Goal: Task Accomplishment & Management: Complete application form

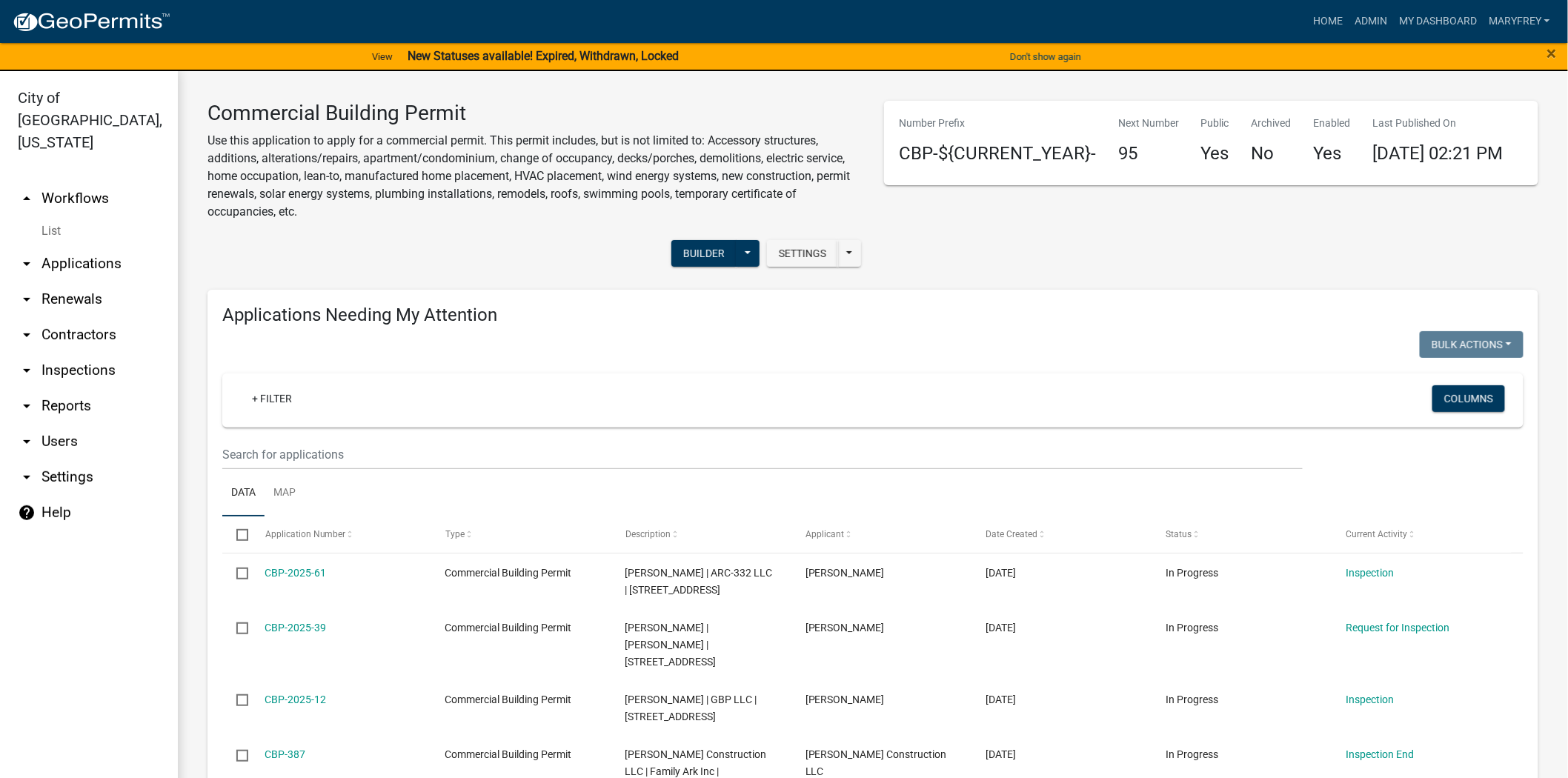
click at [82, 353] on link "arrow_drop_down Inspections" at bounding box center [89, 371] width 178 height 36
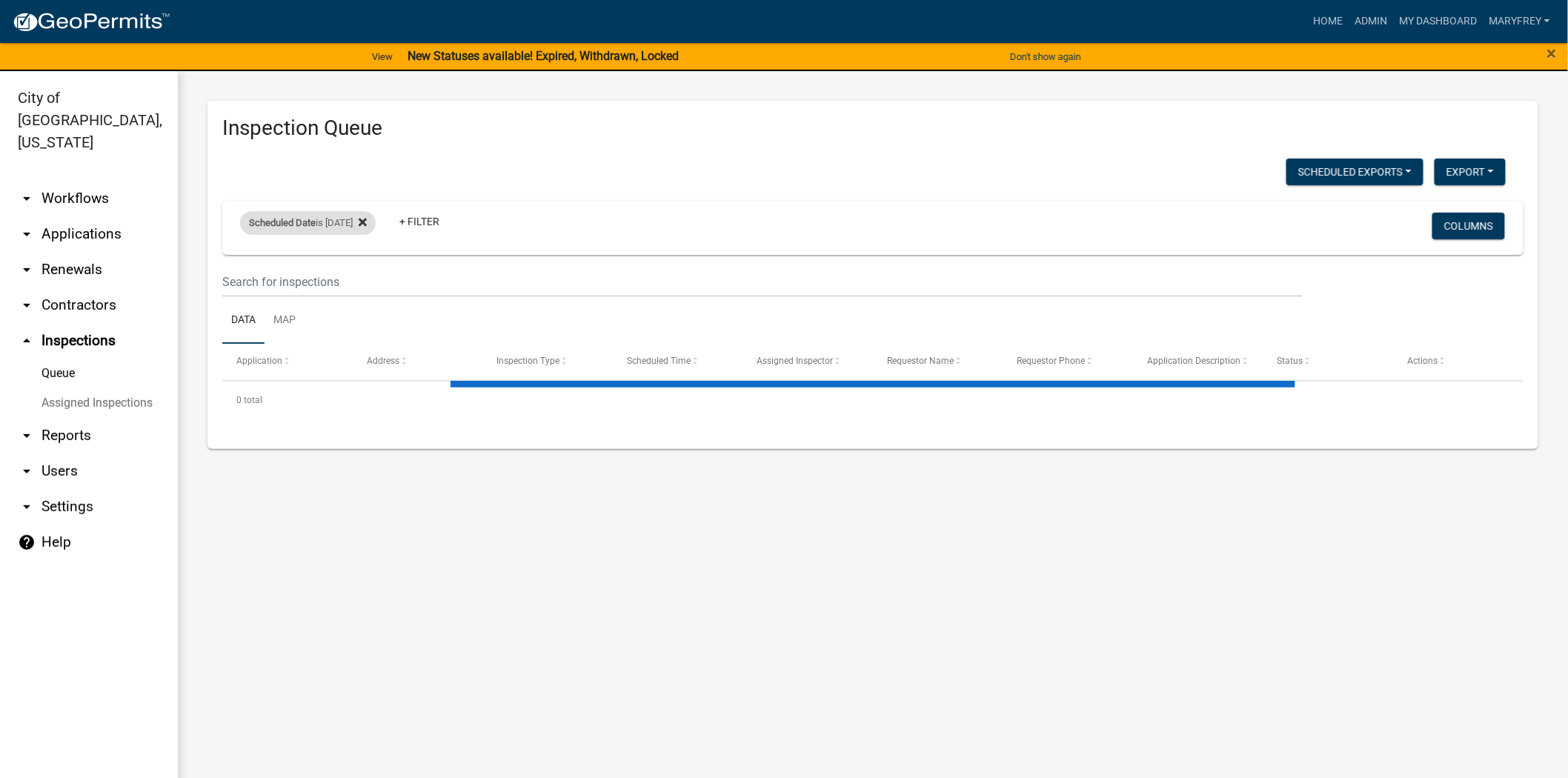
select select "3: 100"
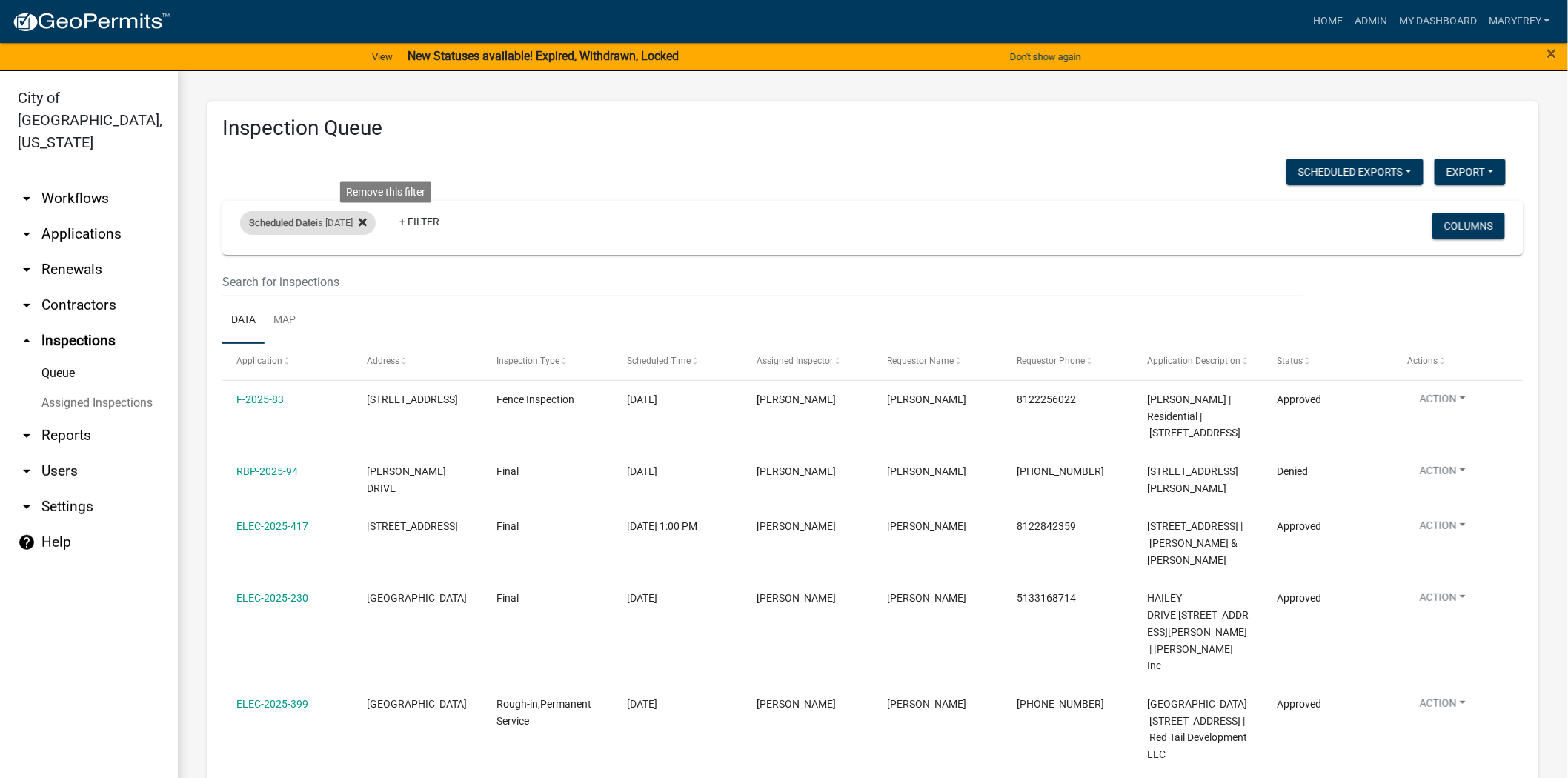
click at [367, 223] on icon at bounding box center [363, 222] width 8 height 8
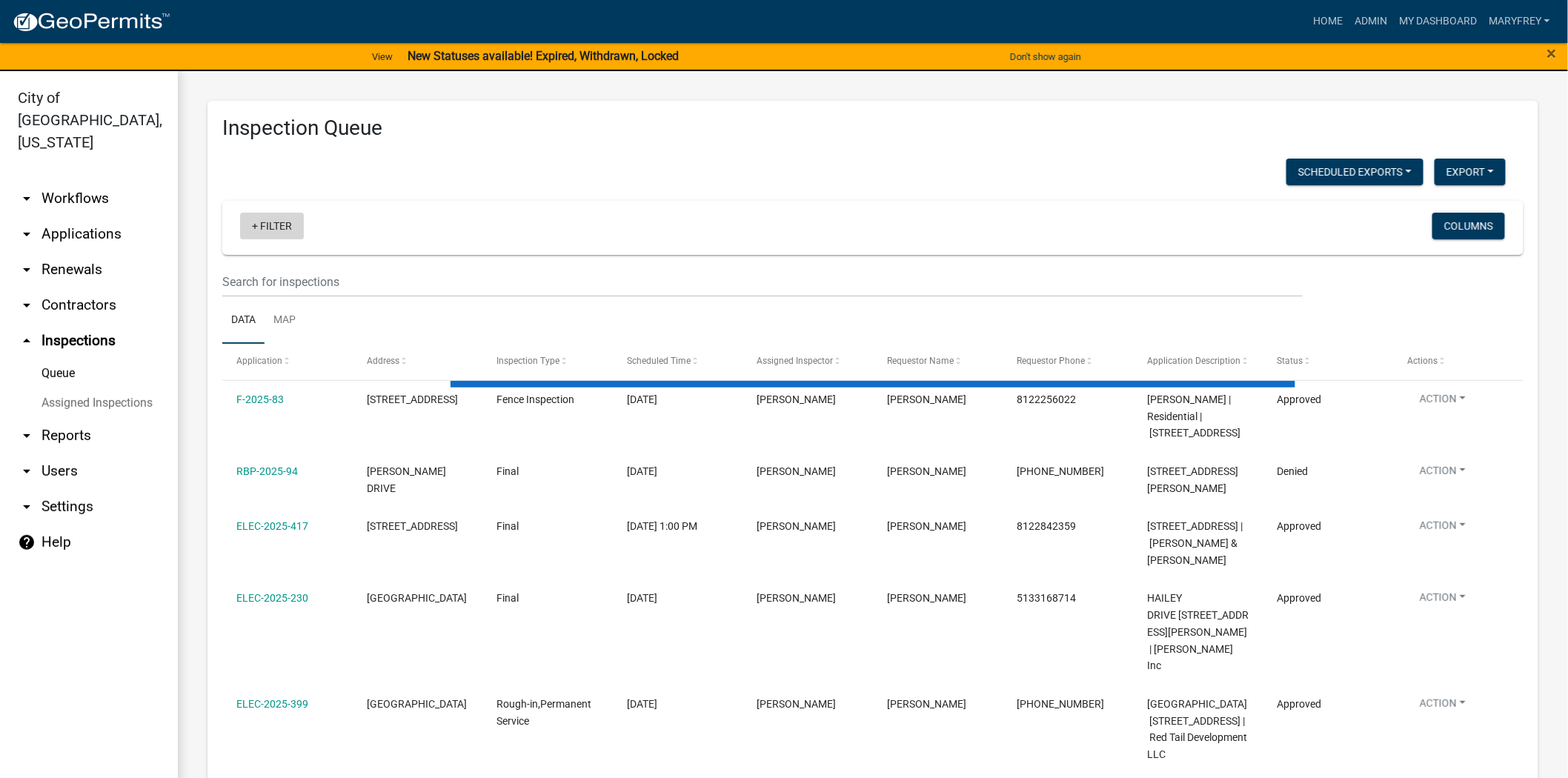
click at [253, 226] on link "+ Filter" at bounding box center [272, 226] width 64 height 27
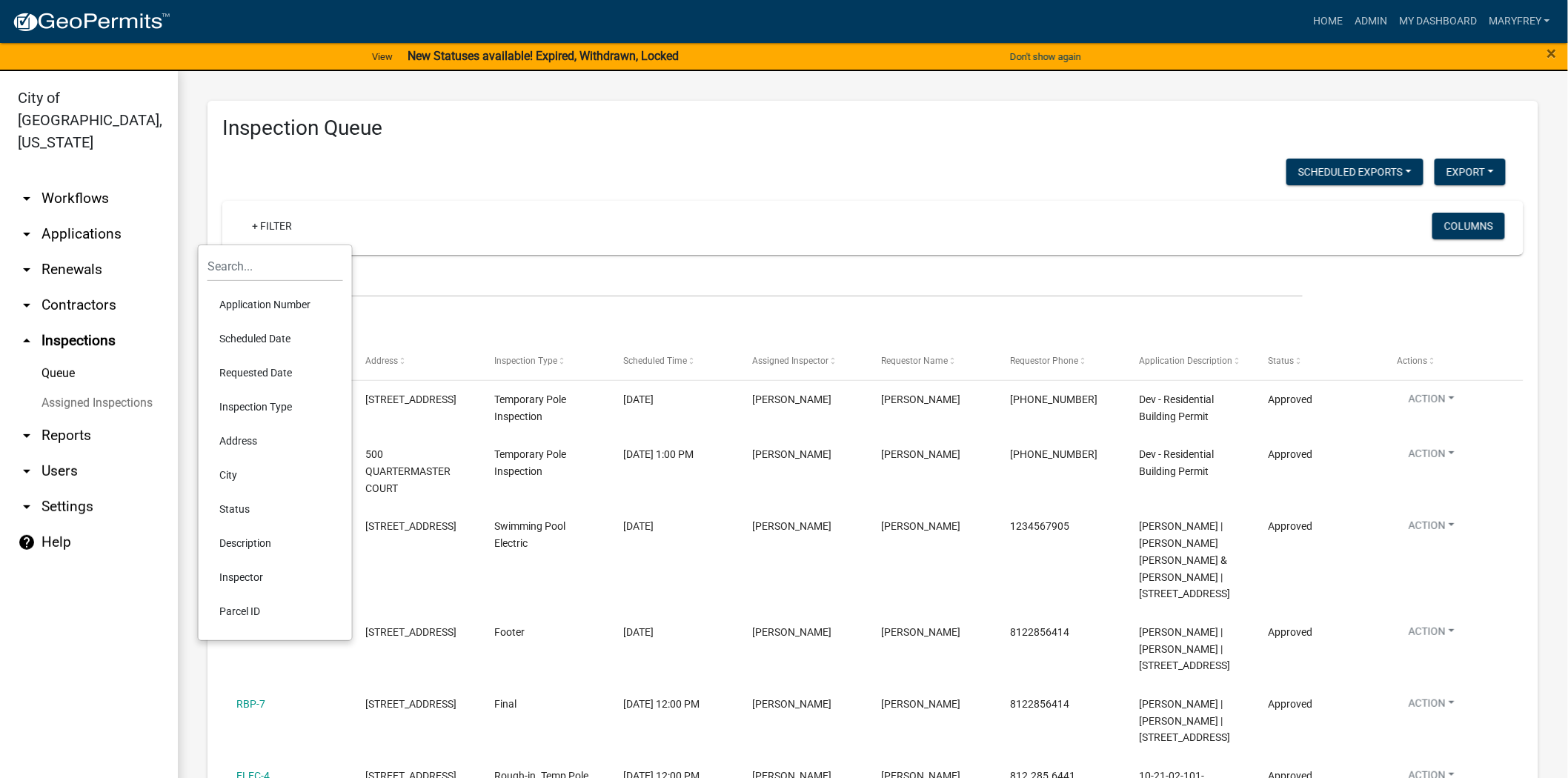
click at [242, 342] on li "Scheduled Date" at bounding box center [276, 339] width 136 height 34
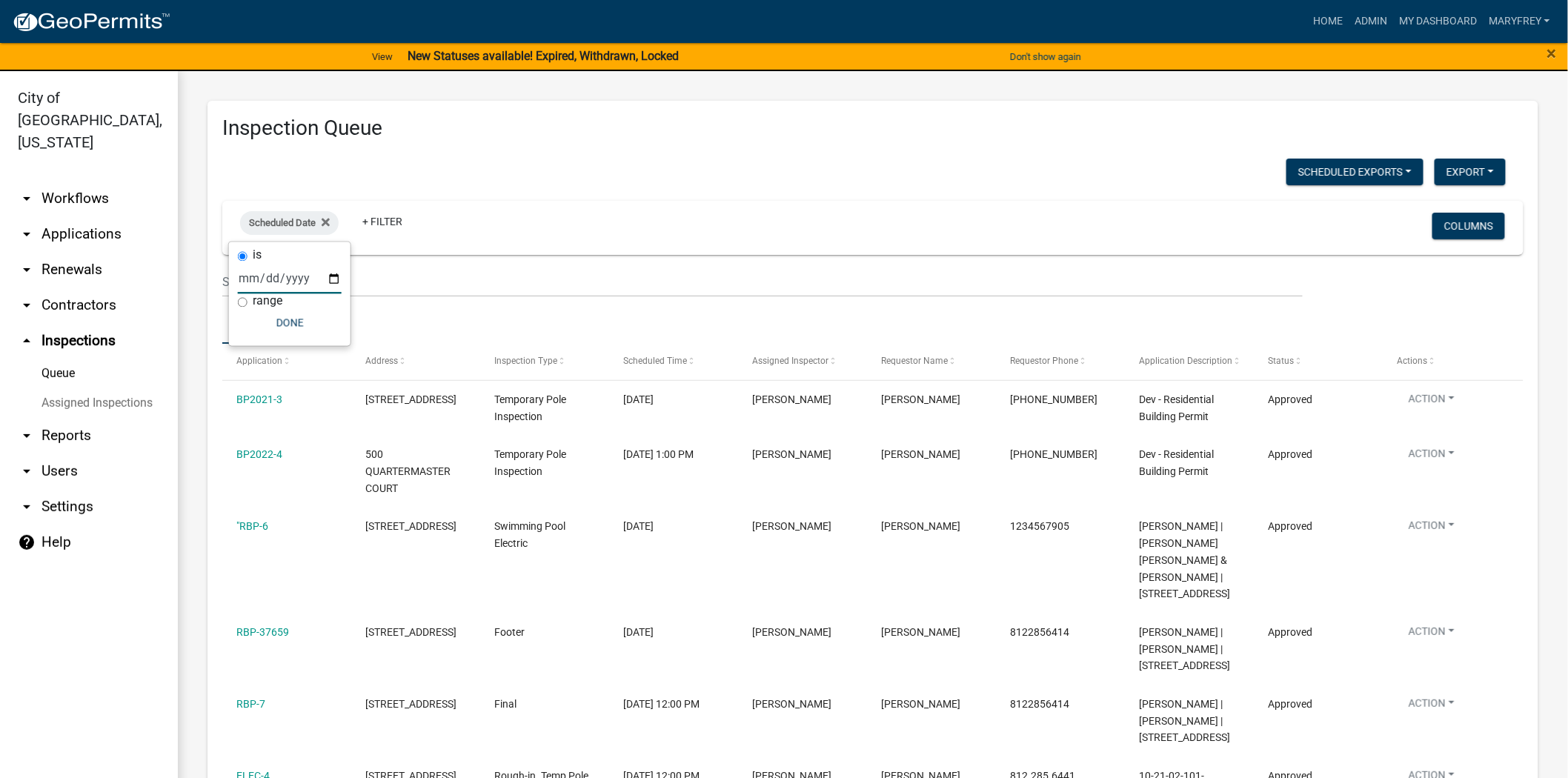
click at [333, 275] on input "date" at bounding box center [290, 279] width 104 height 30
type input "[DATE]"
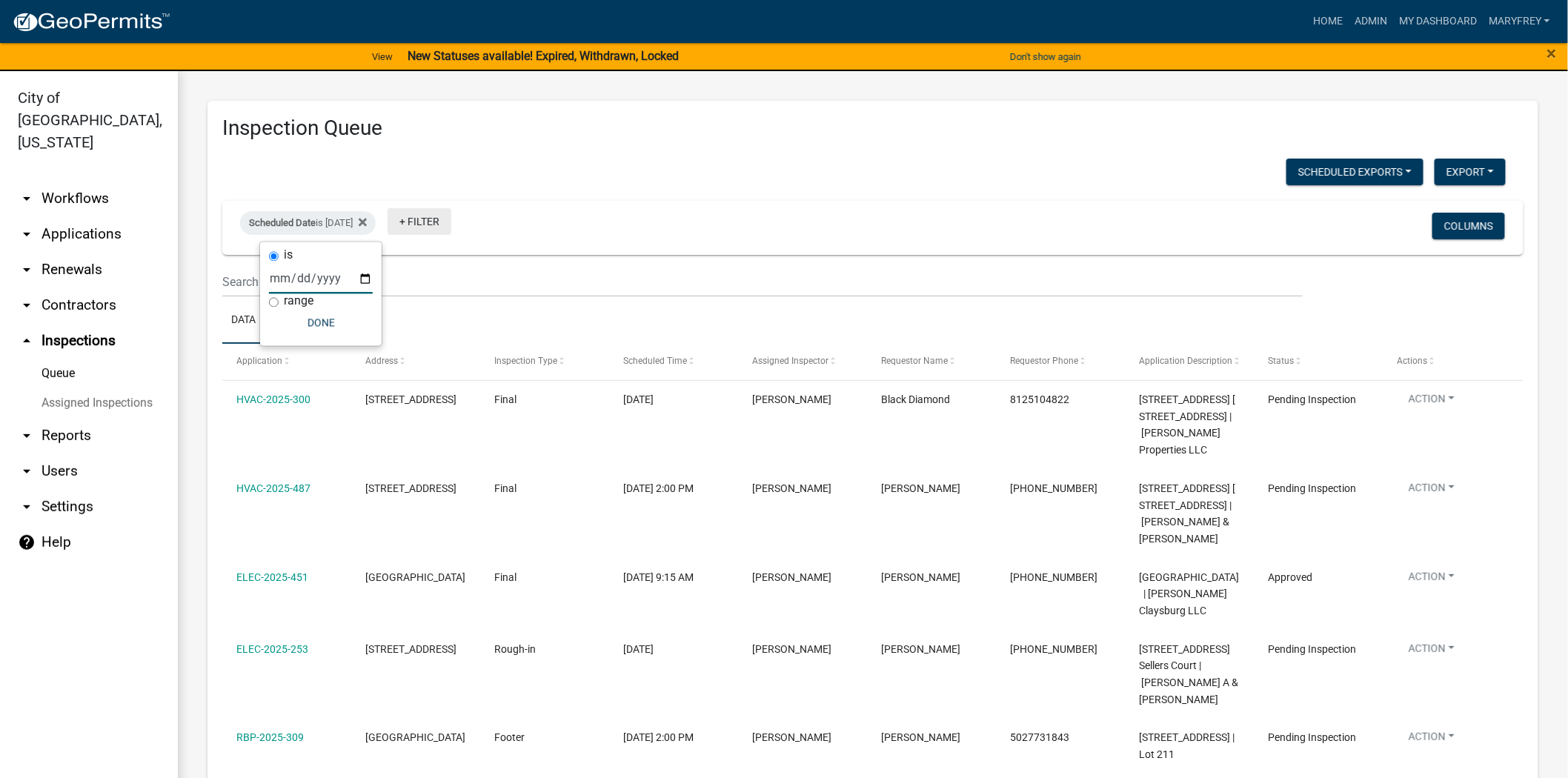
click at [428, 220] on link "+ Filter" at bounding box center [420, 222] width 64 height 27
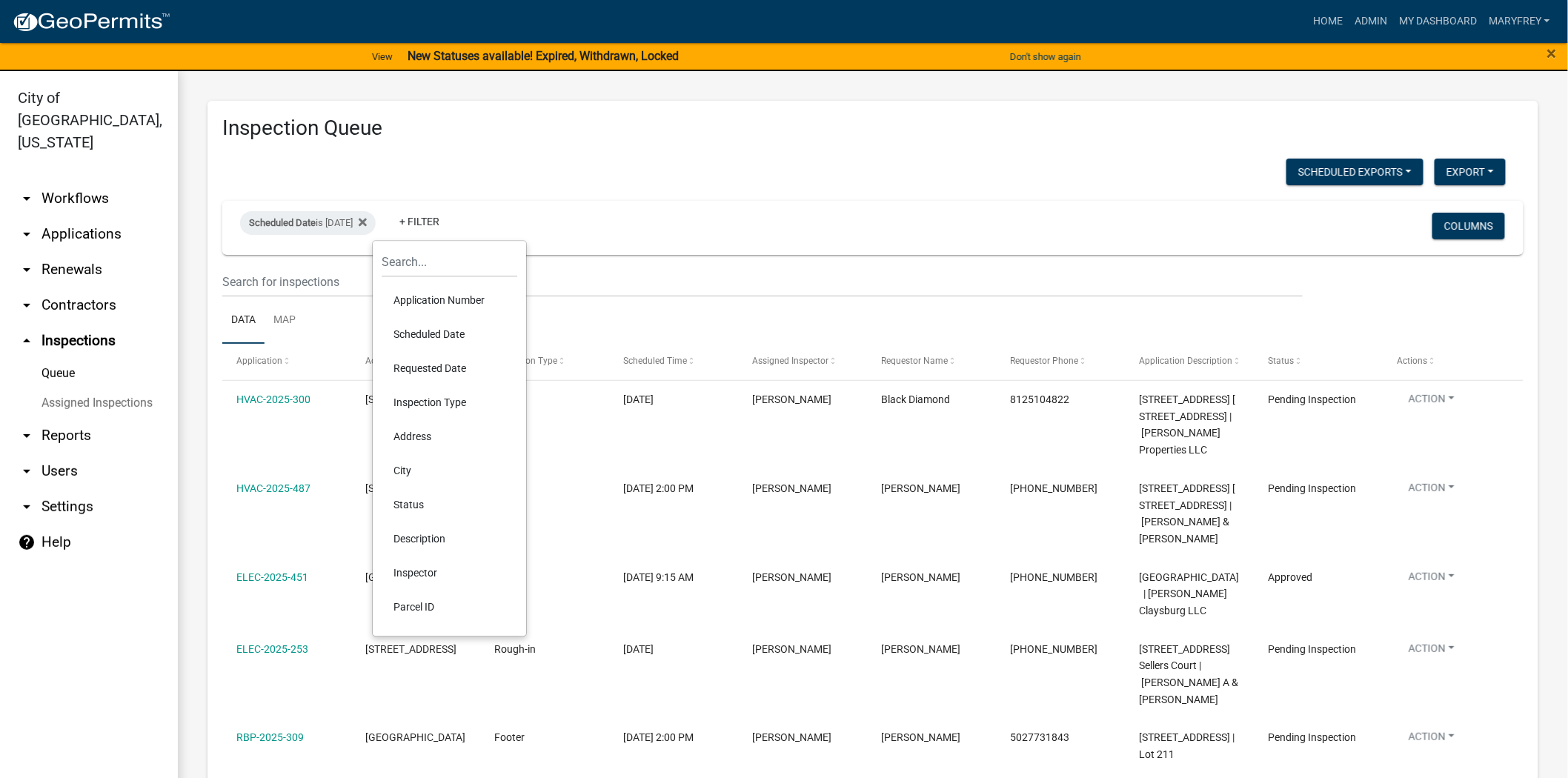
click at [427, 569] on li "Inspector" at bounding box center [450, 573] width 136 height 34
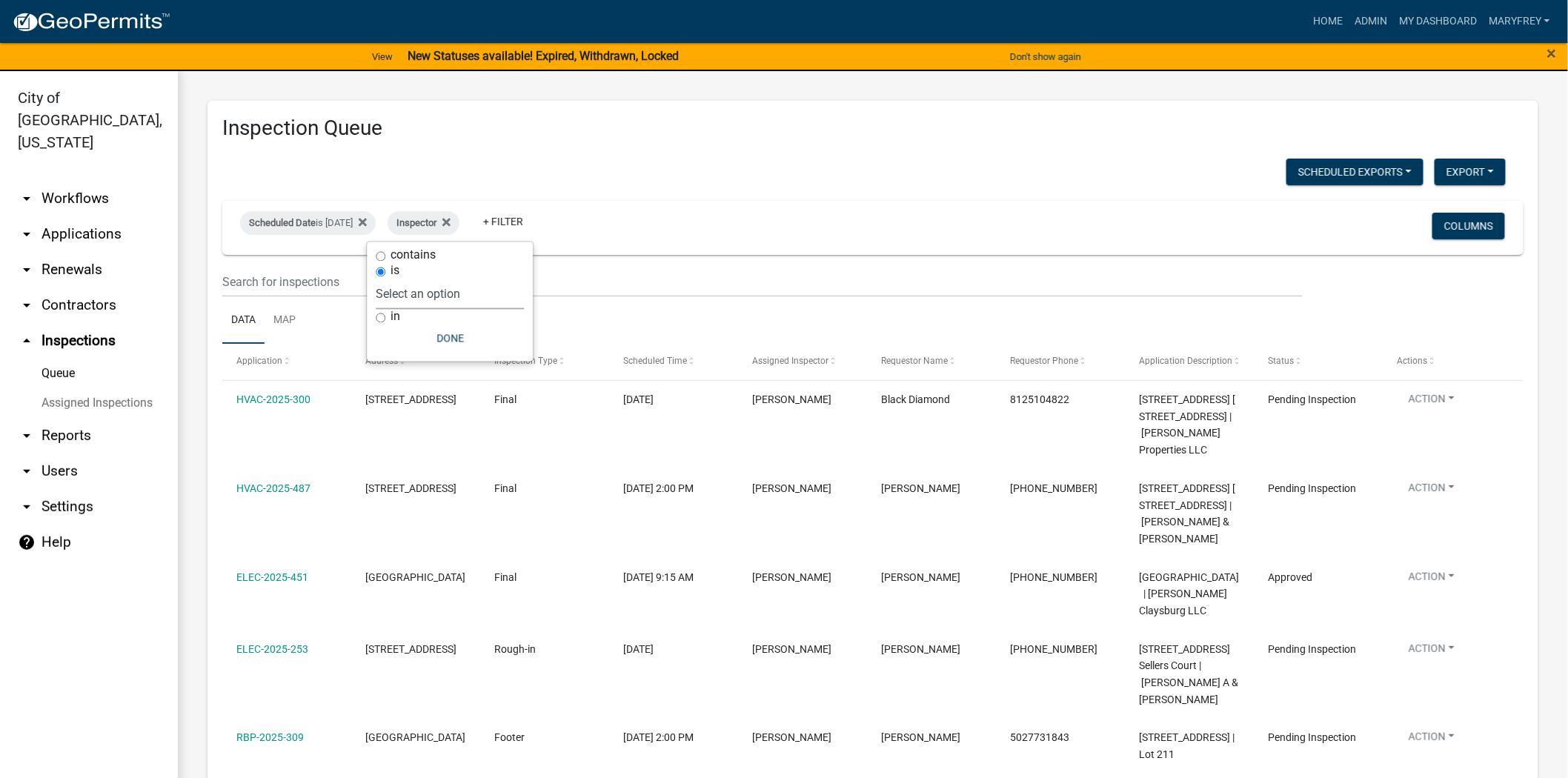
click at [436, 290] on select "Select an option None [PERSON_NAME] [PERSON_NAME] [PERSON_NAME] [PERSON_NAME] […" at bounding box center [450, 294] width 148 height 30
select select "7b0b9f25-f402-4148-9522-9b9b34b3e885"
click at [408, 279] on select "Select an option None [PERSON_NAME] [PERSON_NAME] [PERSON_NAME] [PERSON_NAME] […" at bounding box center [450, 294] width 148 height 30
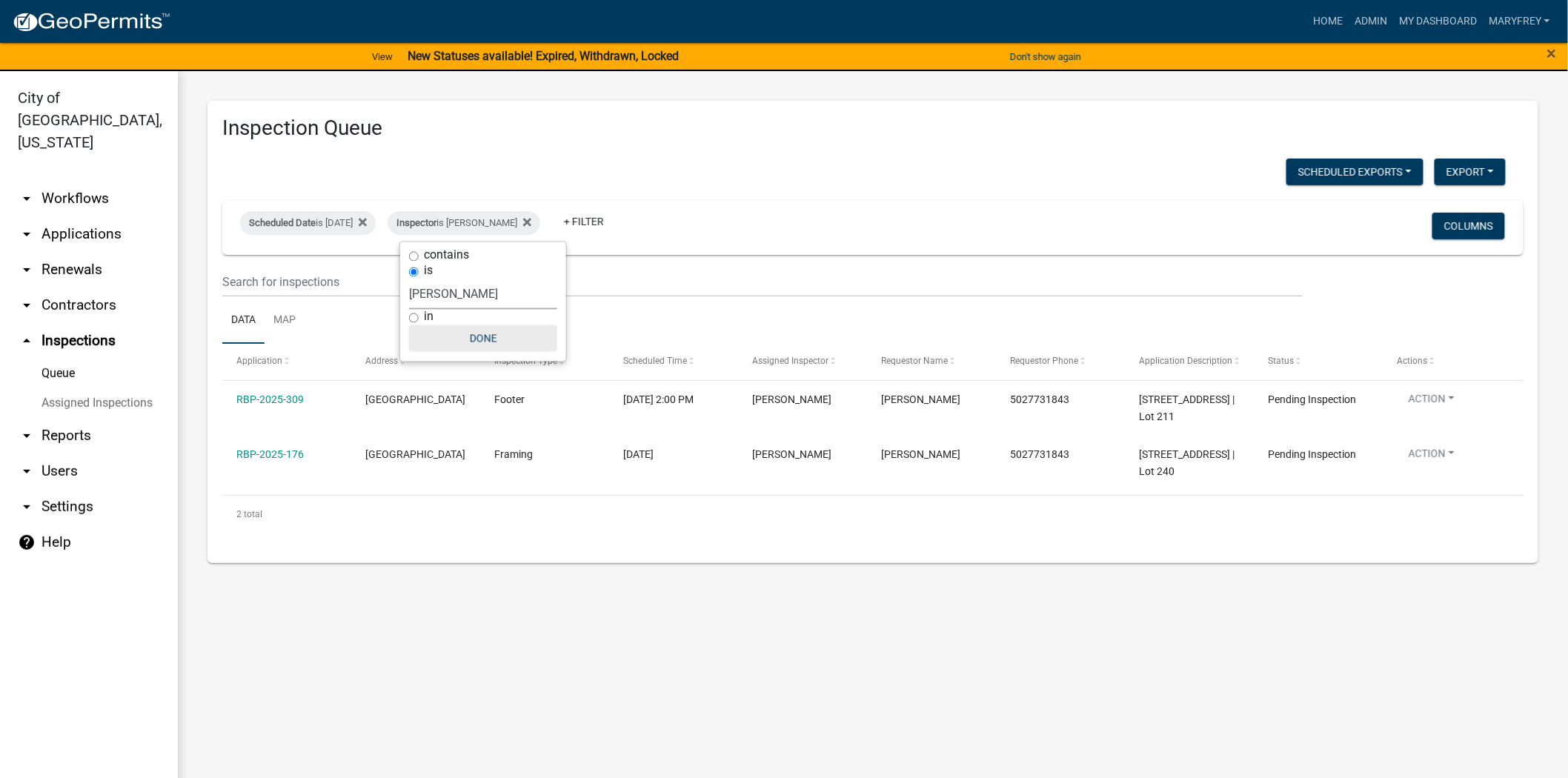
click at [471, 335] on button "Done" at bounding box center [483, 339] width 148 height 27
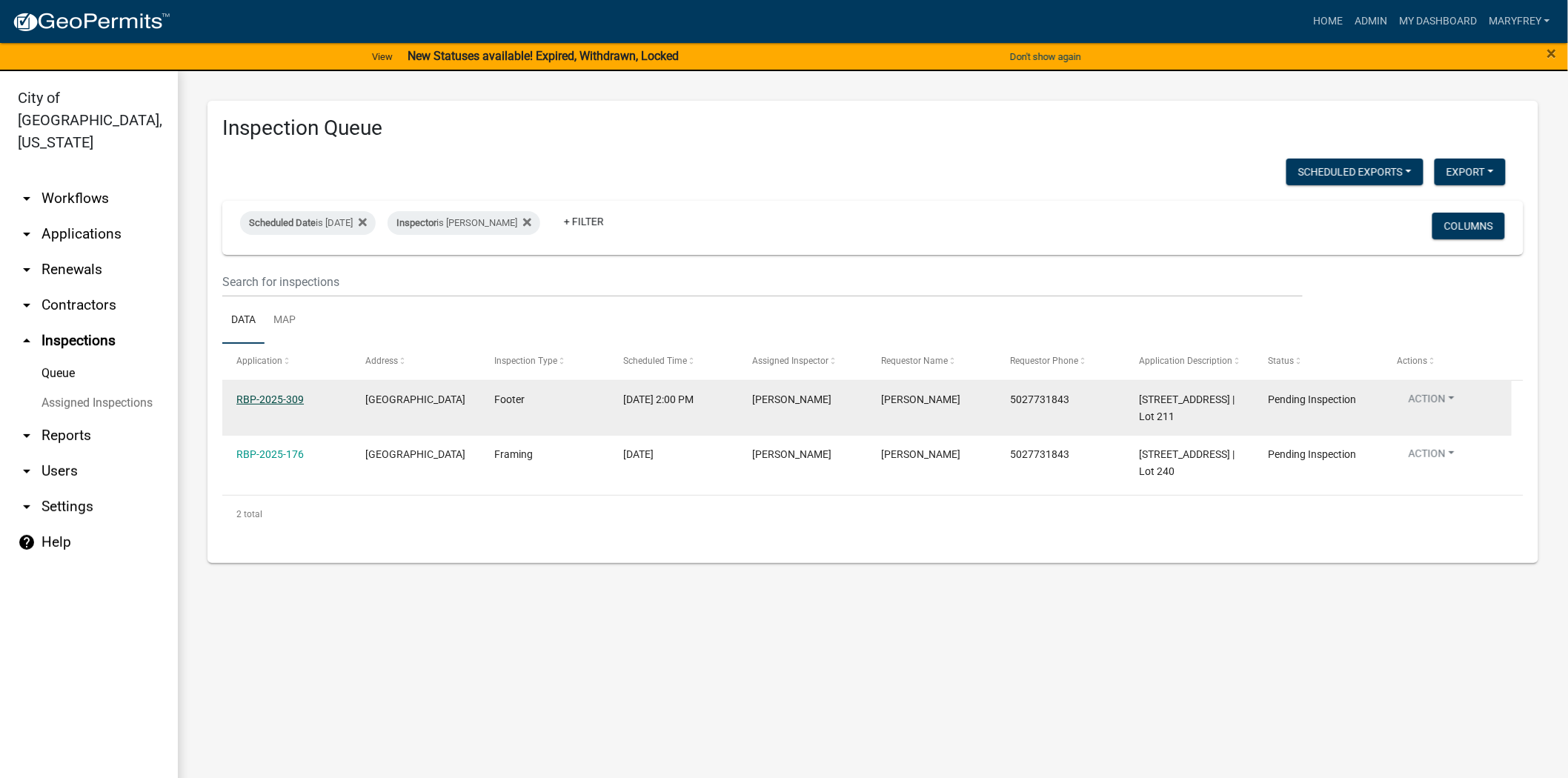
click at [268, 402] on link "RBP-2025-309" at bounding box center [270, 399] width 67 height 12
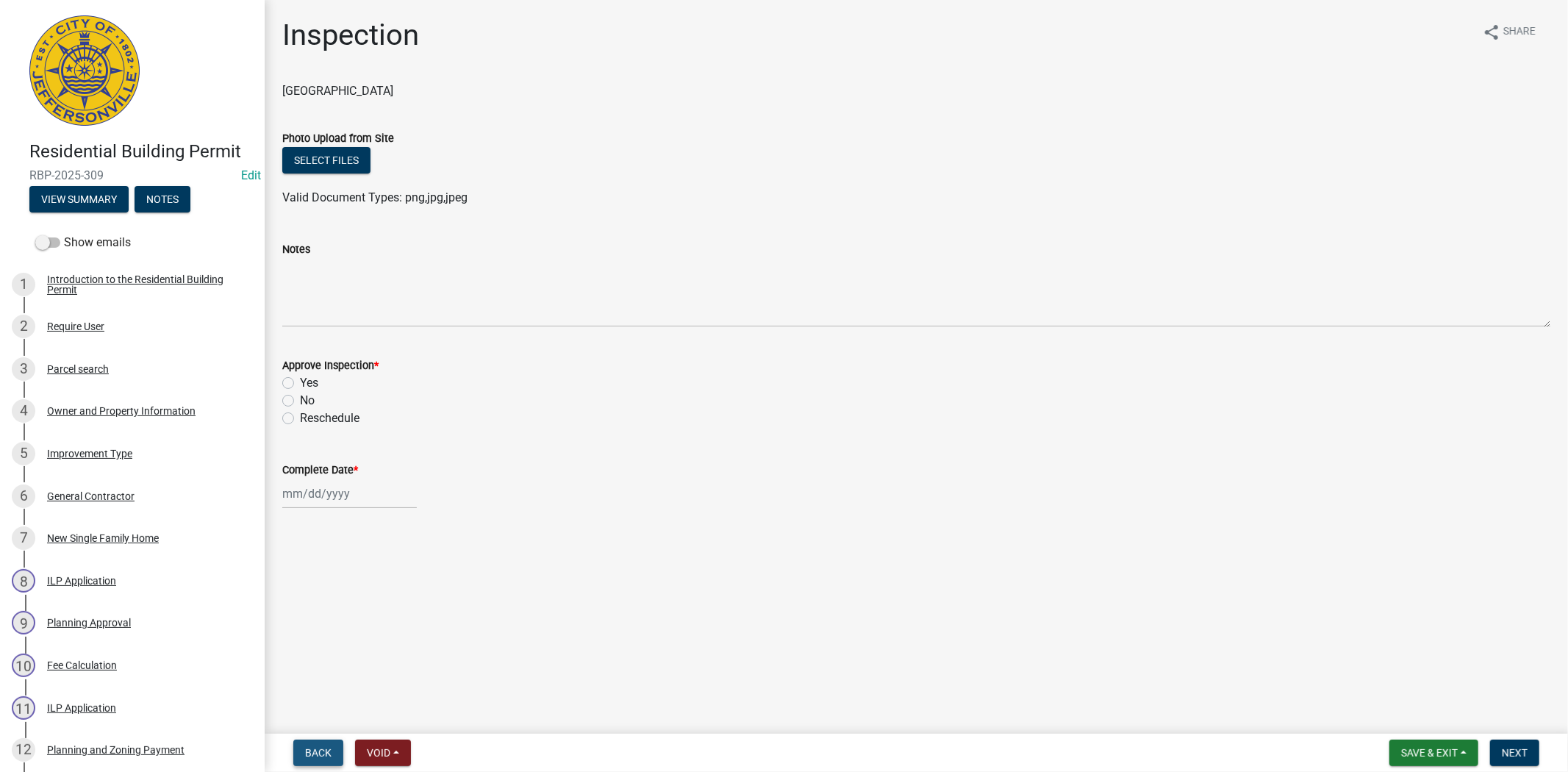
click at [317, 755] on span "Back" at bounding box center [318, 753] width 26 height 12
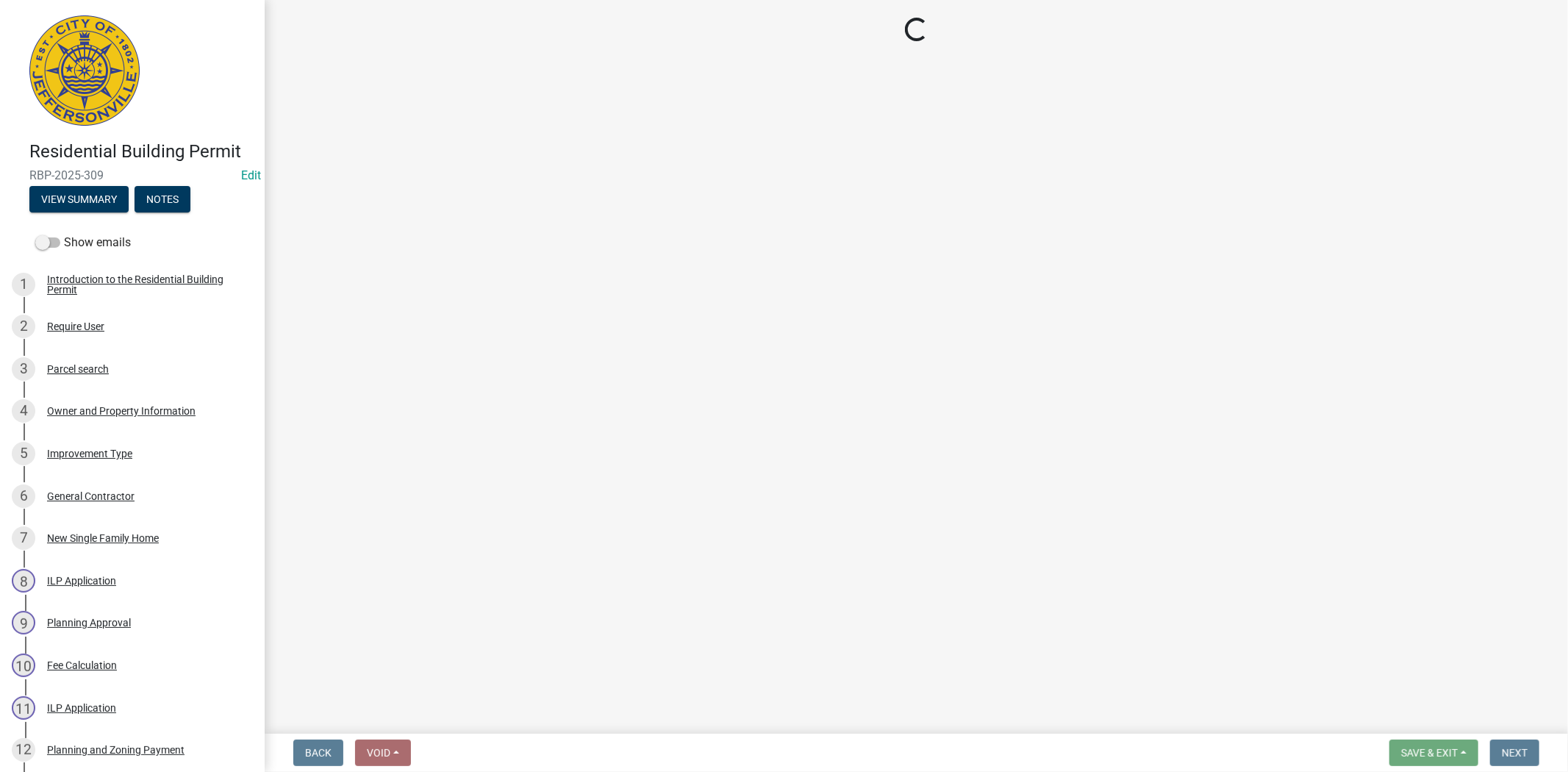
select select "7b0b9f25-f402-4148-9522-9b9b34b3e885"
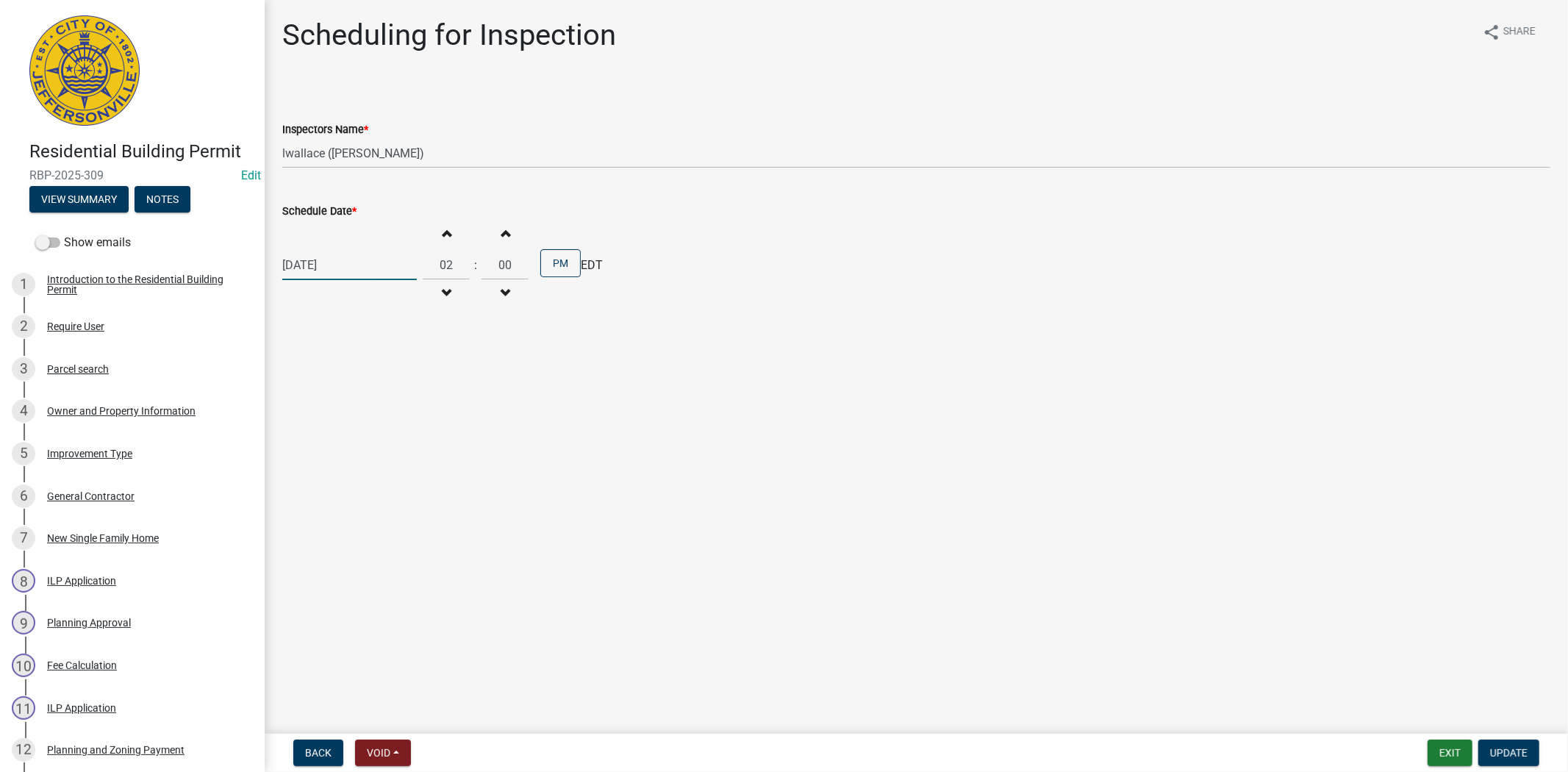
click at [366, 269] on div "[DATE]" at bounding box center [350, 265] width 135 height 30
select select "8"
select select "2025"
click at [295, 436] on div "25" at bounding box center [297, 437] width 23 height 23
type input "[DATE]"
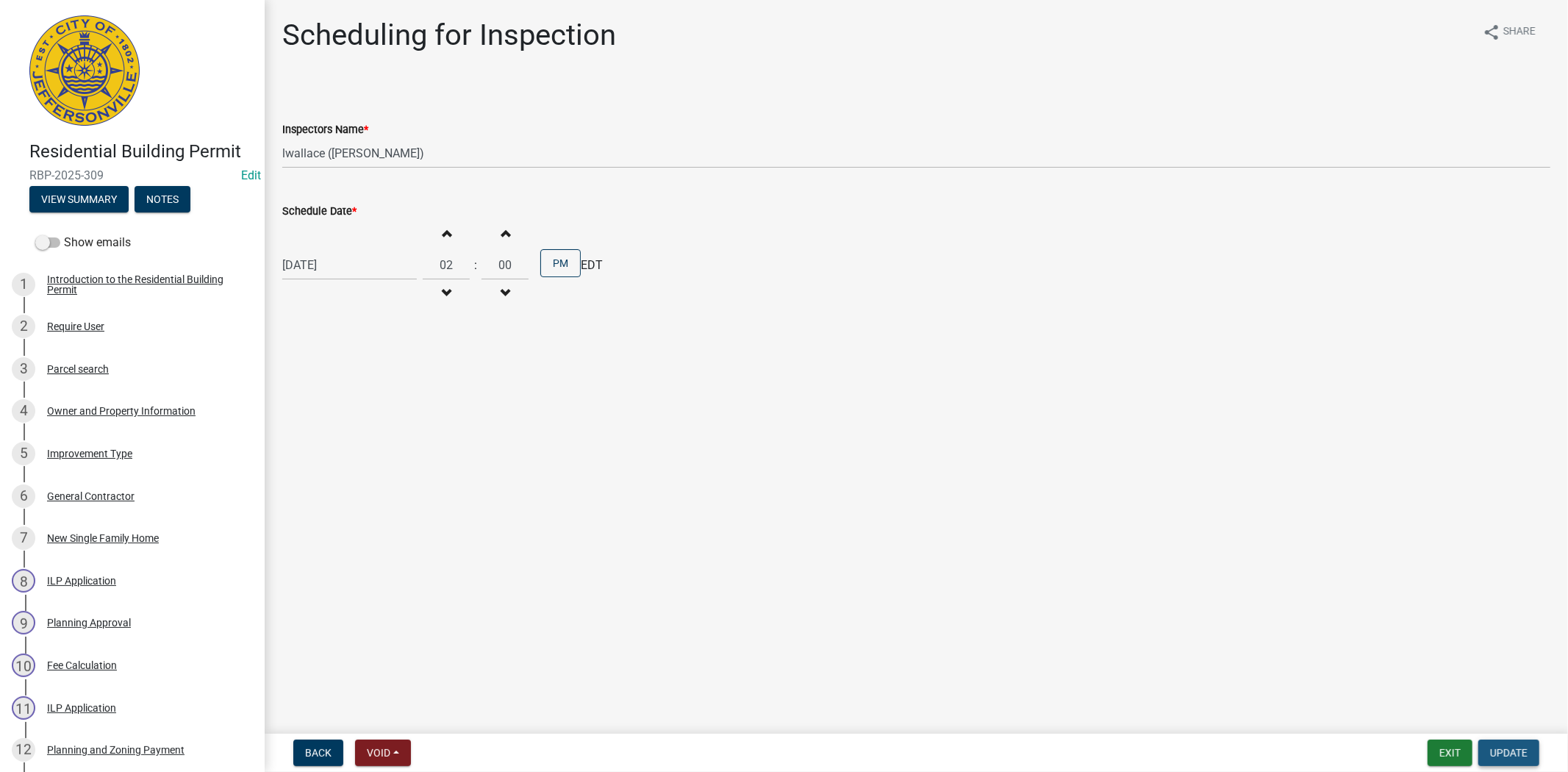
click at [1515, 765] on button "Update" at bounding box center [1508, 753] width 61 height 26
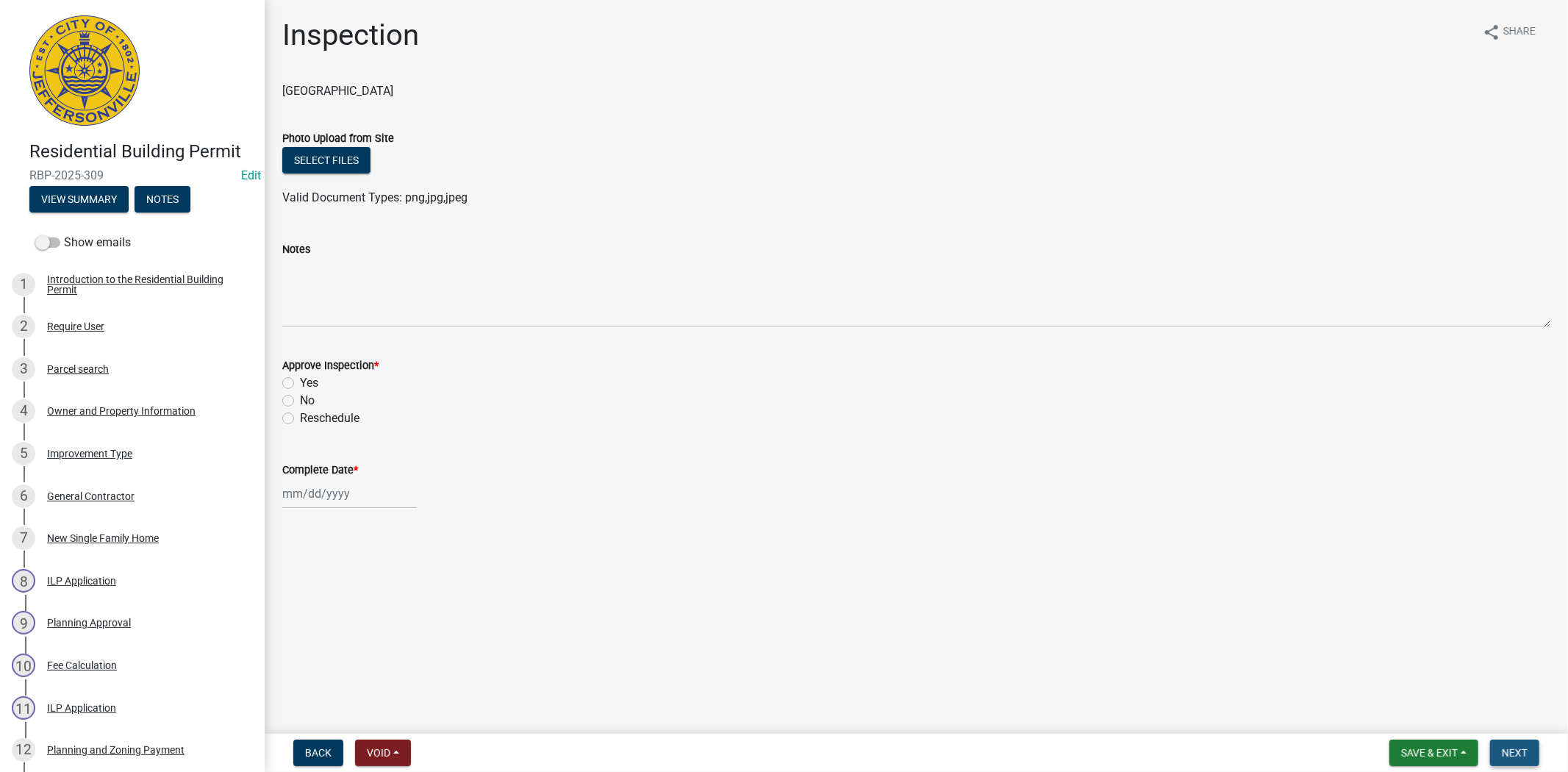
click at [1515, 755] on span "Next" at bounding box center [1515, 753] width 26 height 12
click at [321, 743] on button "Back" at bounding box center [318, 753] width 50 height 26
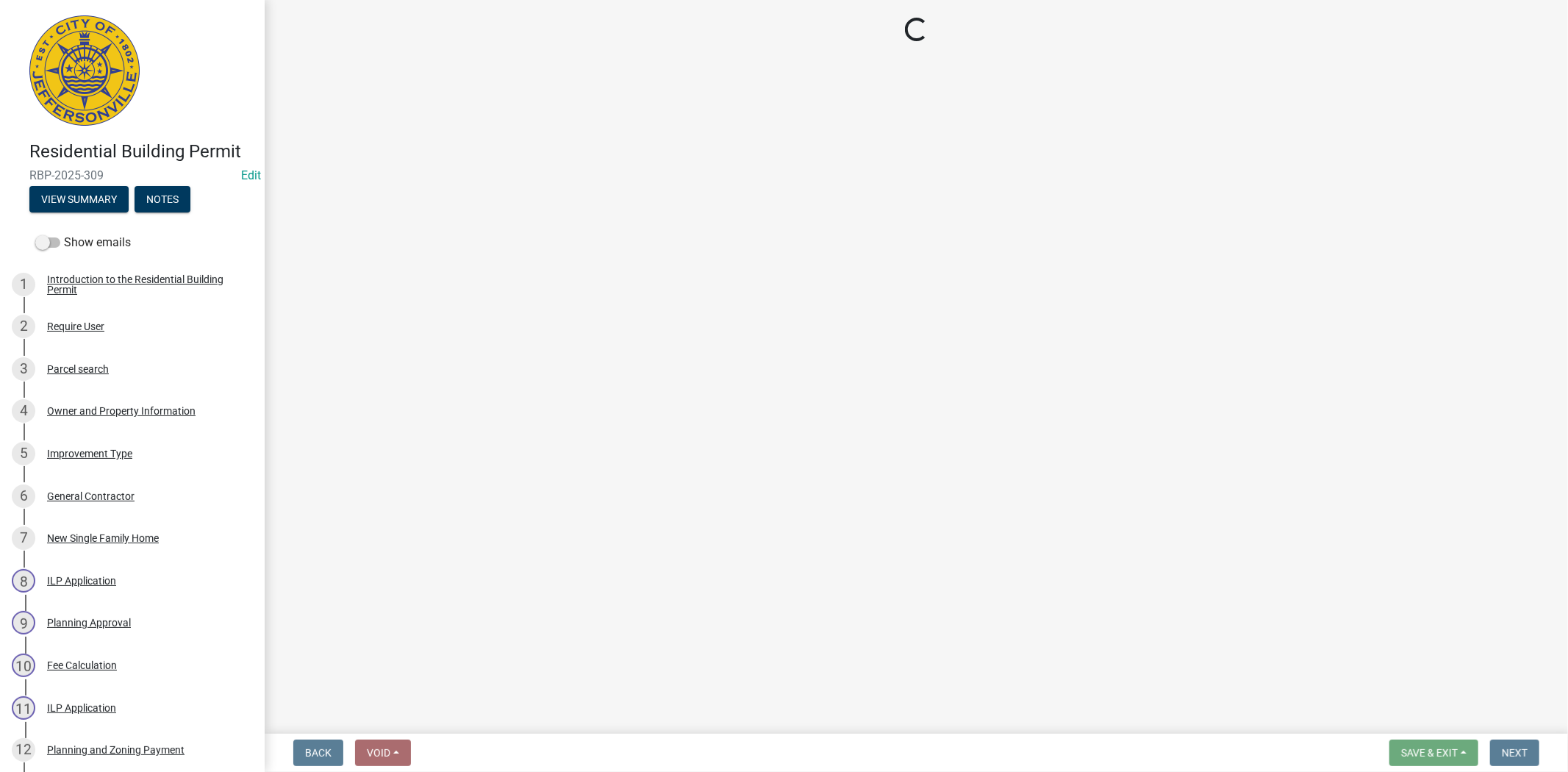
select select "7b0b9f25-f402-4148-9522-9b9b34b3e885"
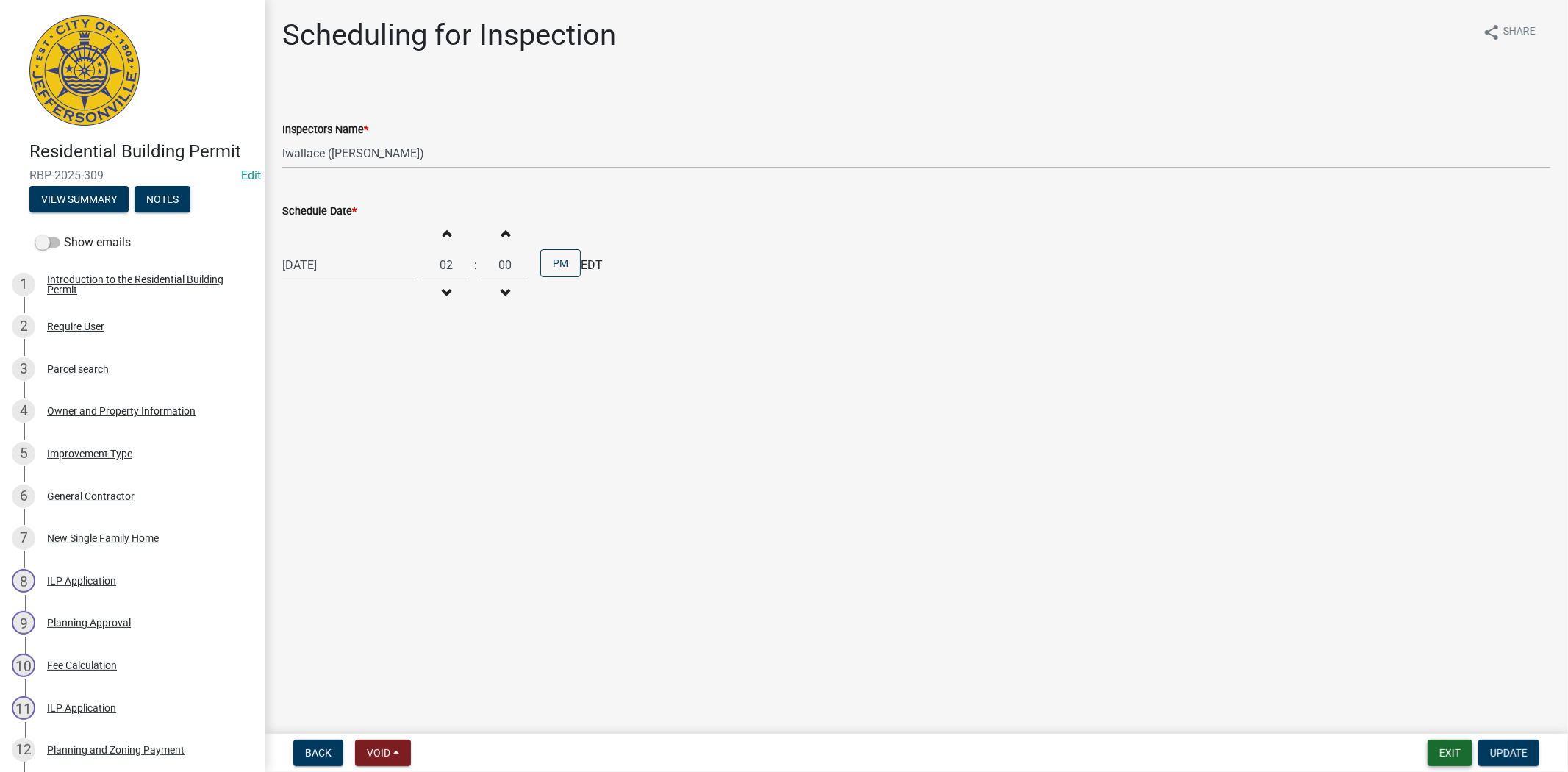
click at [1446, 753] on button "Exit" at bounding box center [1450, 753] width 45 height 26
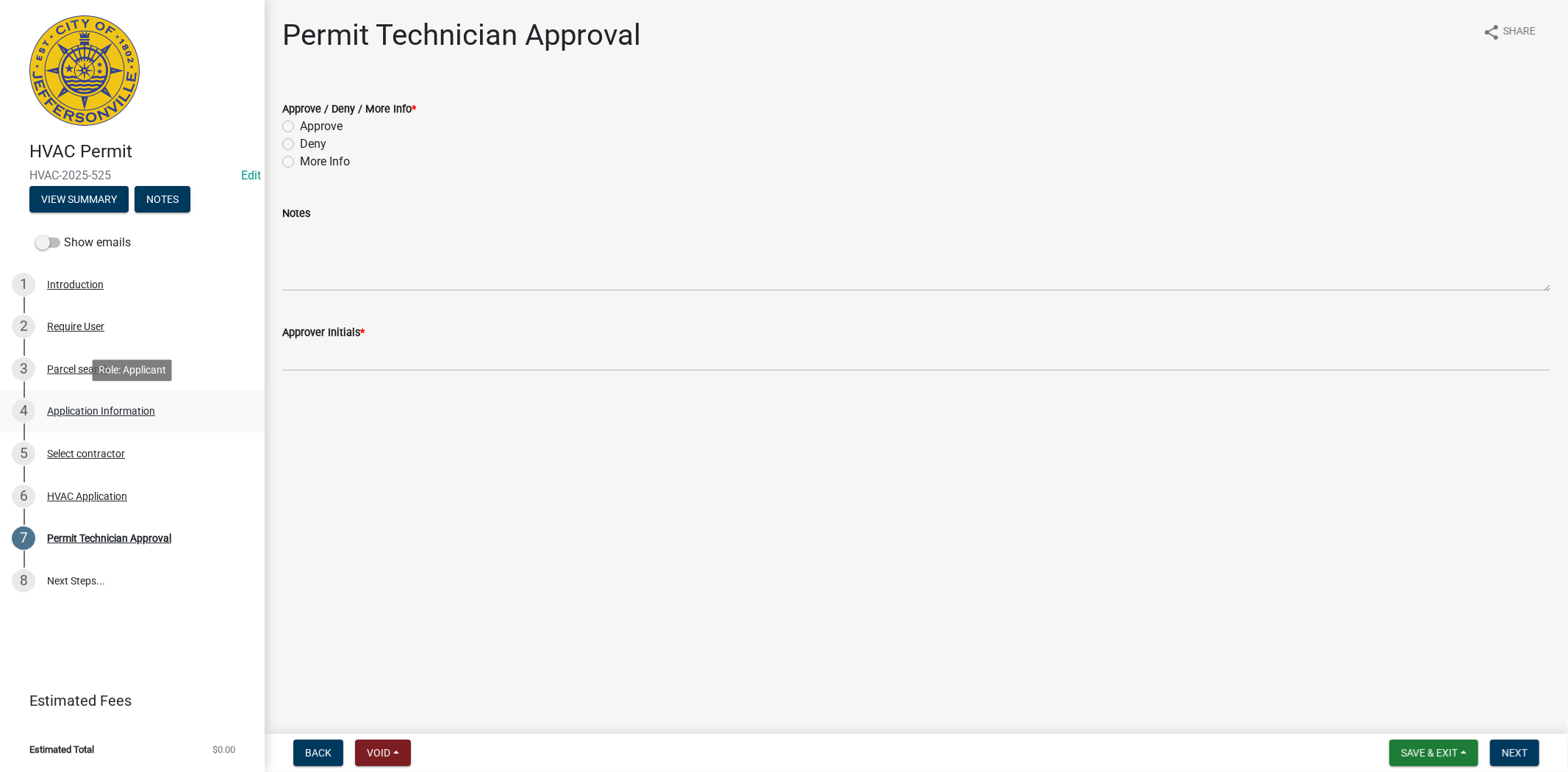
click at [113, 410] on div "Application Information" at bounding box center [101, 410] width 108 height 10
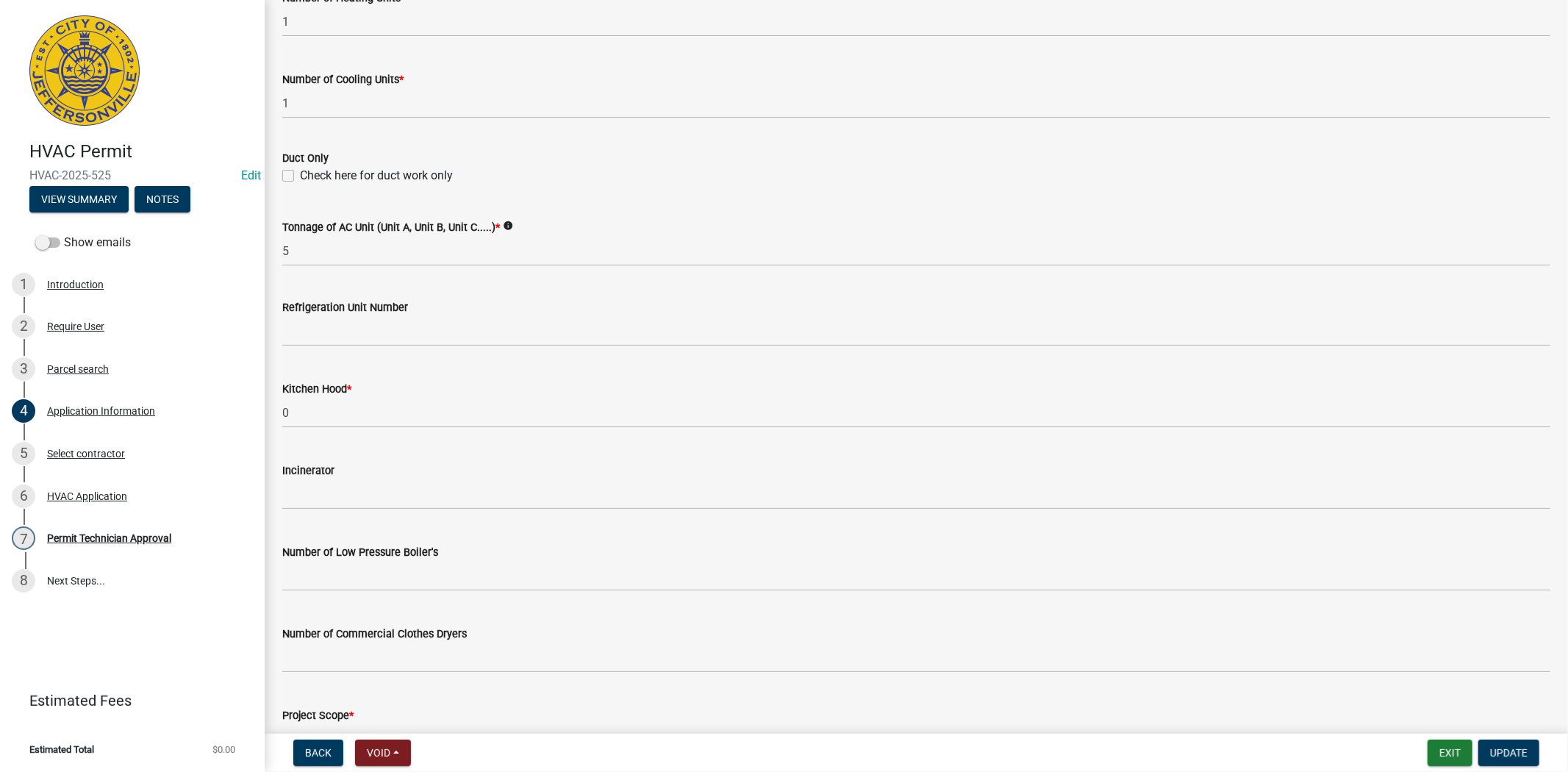
scroll to position [887, 0]
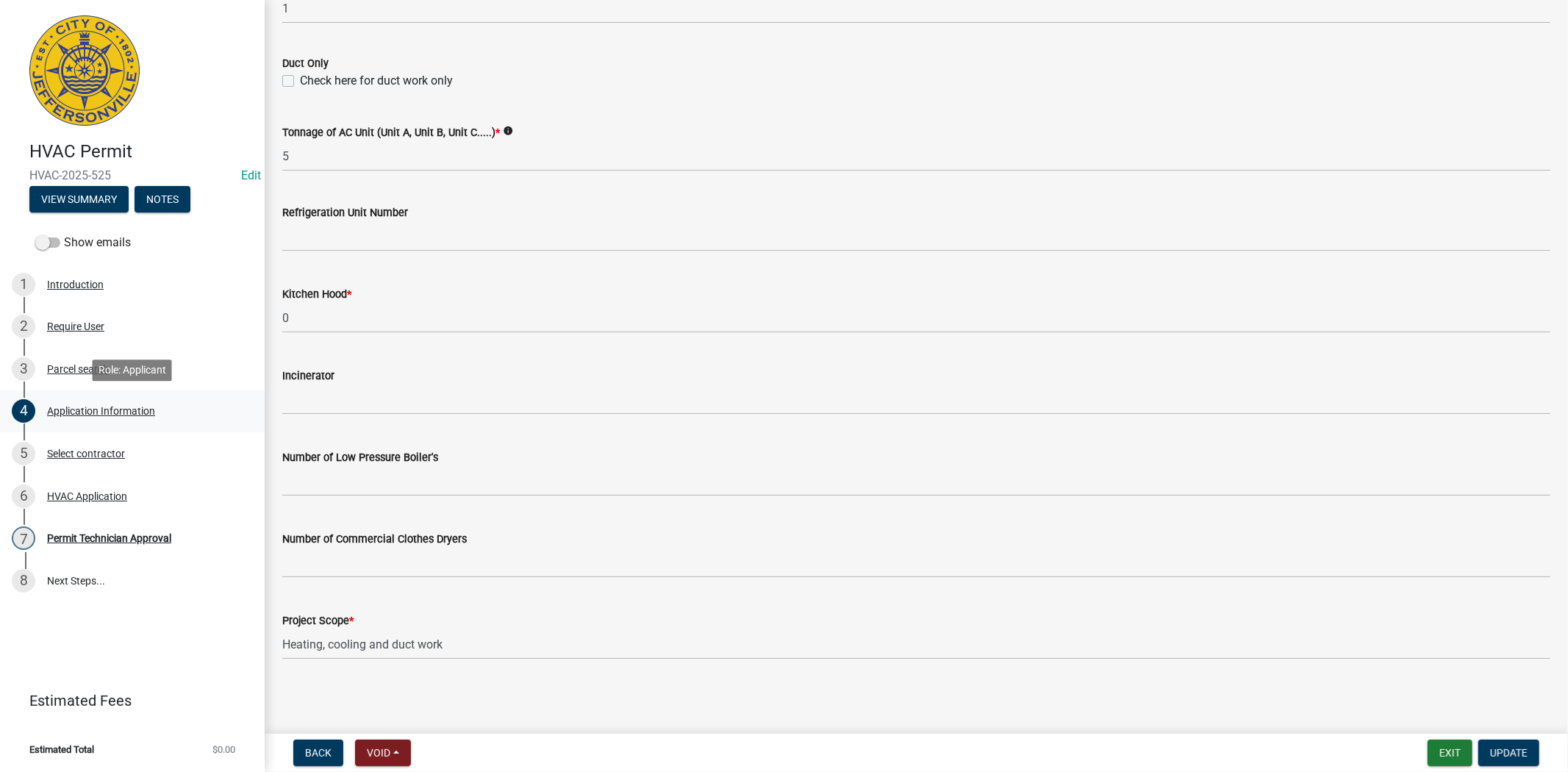
click at [83, 413] on div "Application Information" at bounding box center [101, 410] width 108 height 10
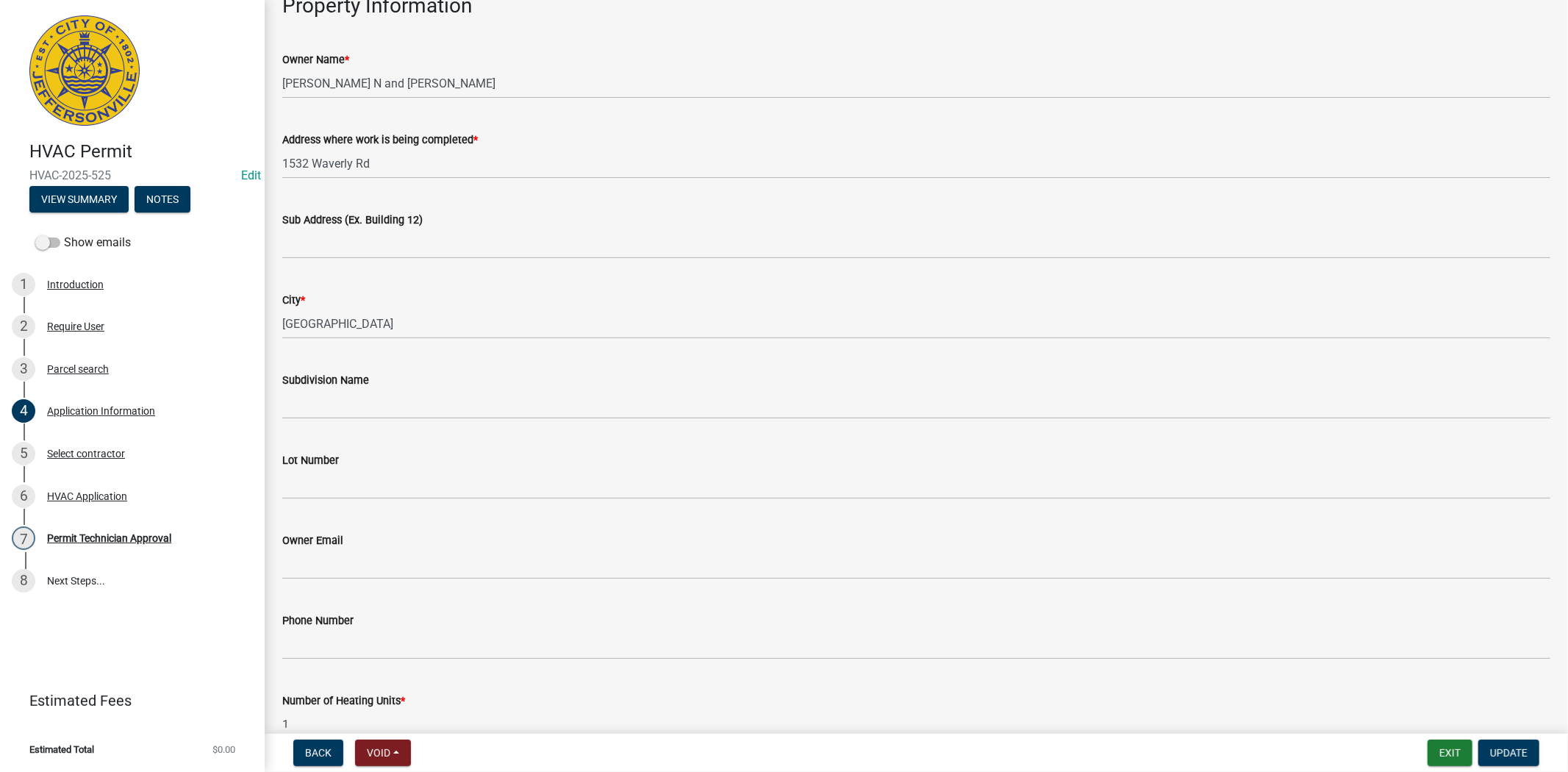
scroll to position [77, 0]
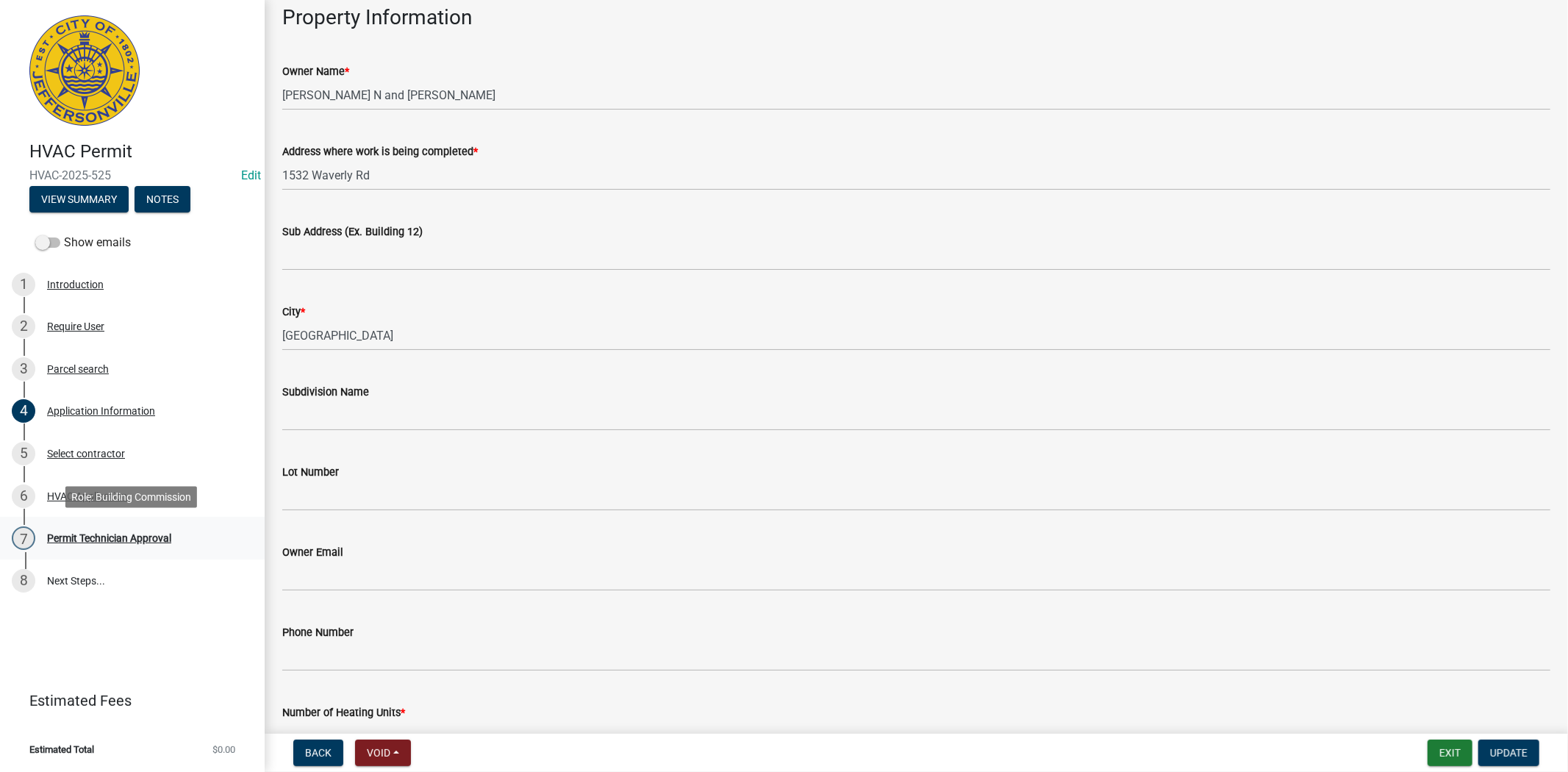
click at [114, 535] on div "Permit Technician Approval" at bounding box center [109, 537] width 124 height 10
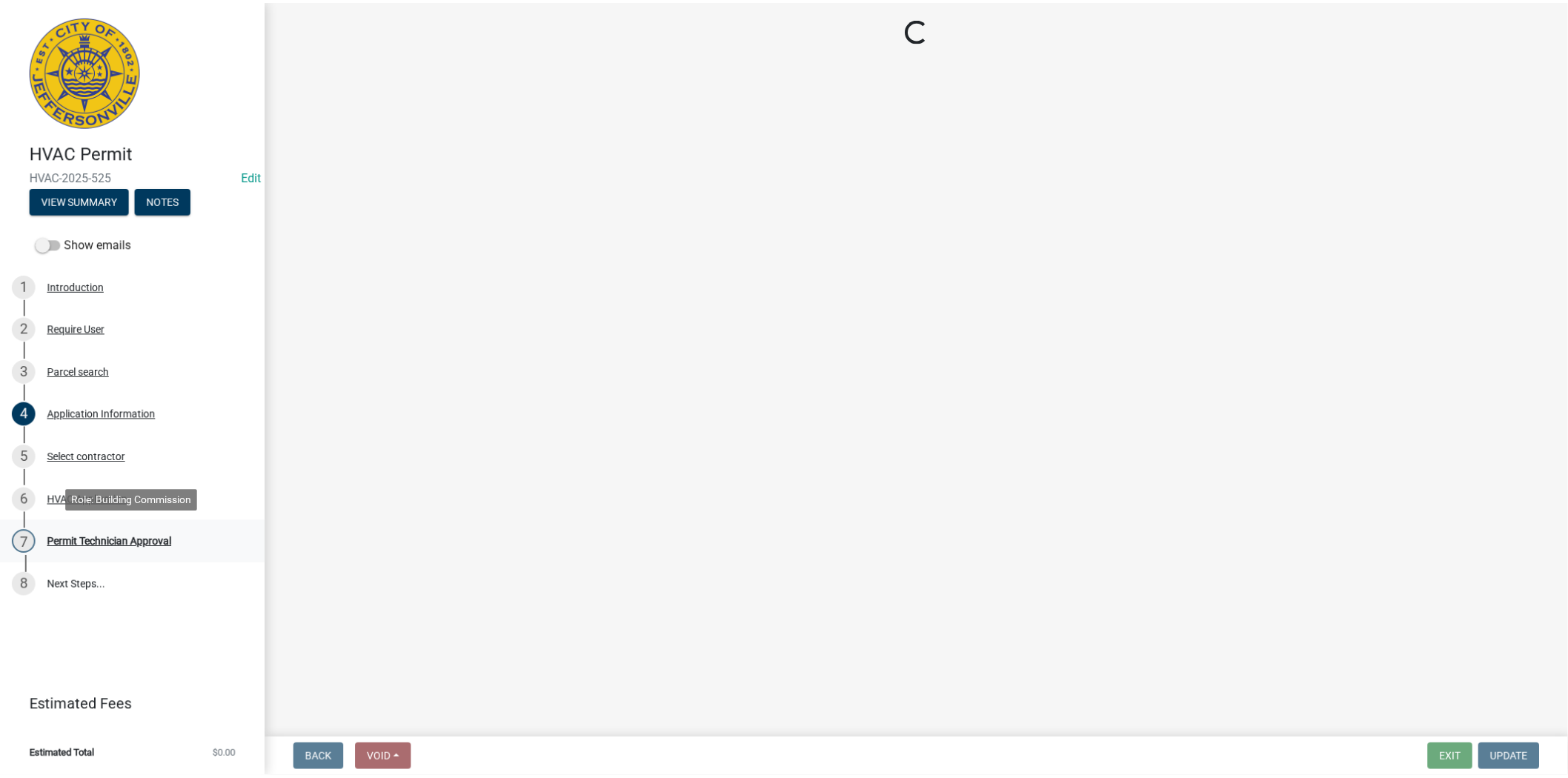
scroll to position [0, 0]
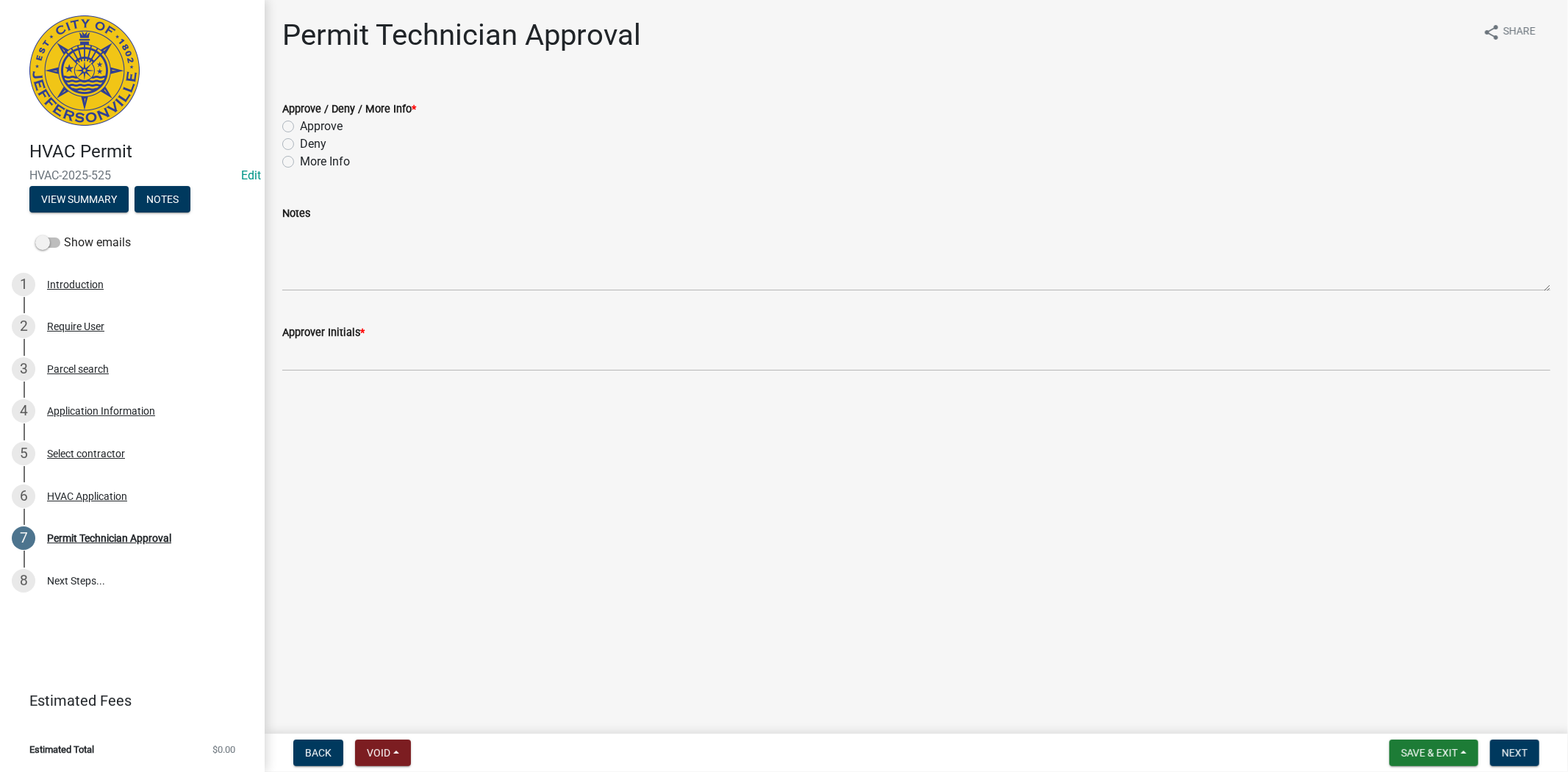
click at [300, 126] on label "Approve" at bounding box center [321, 126] width 43 height 18
click at [300, 126] on input "Approve" at bounding box center [304, 122] width 9 height 9
radio input "true"
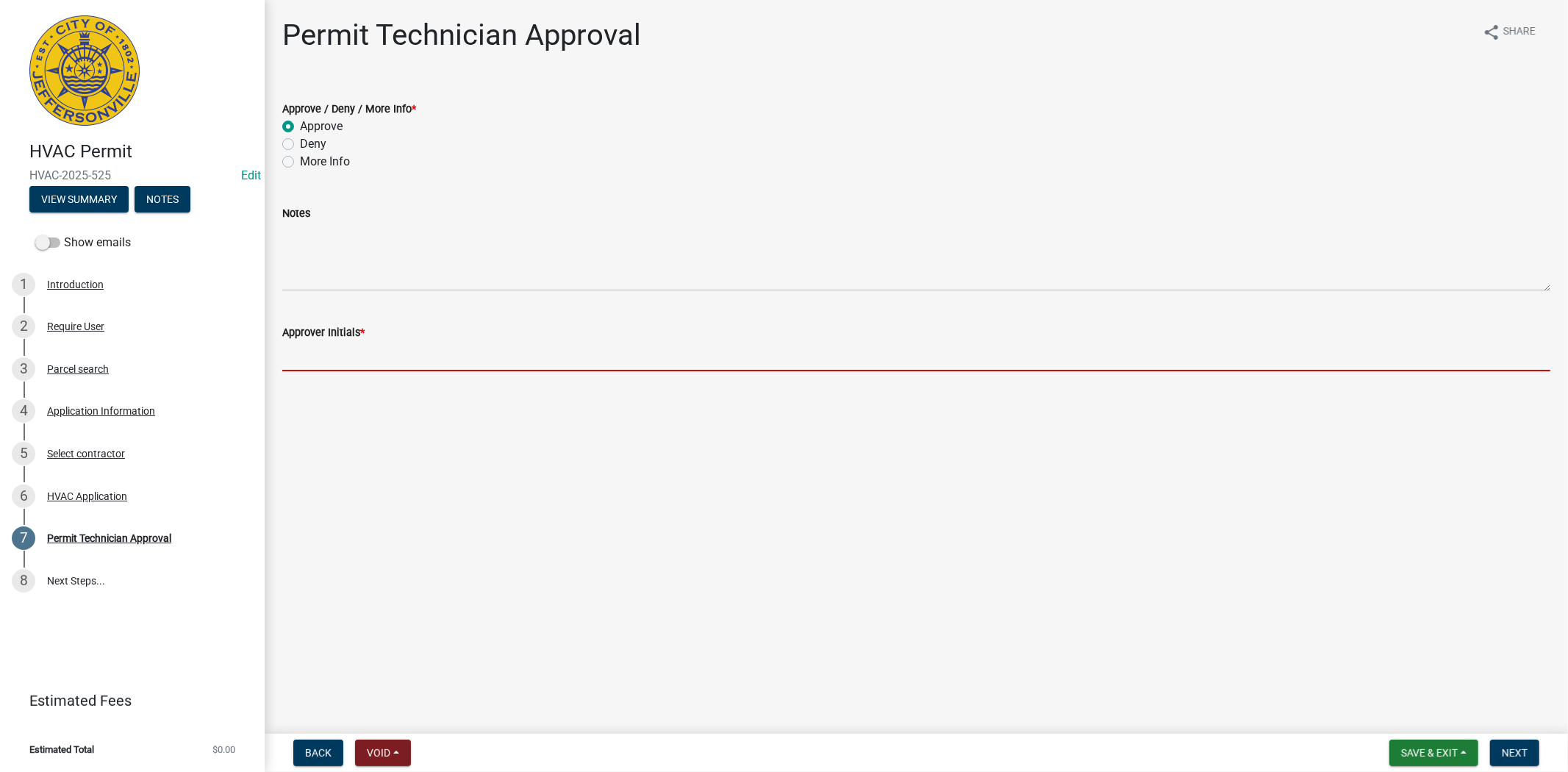
click at [322, 361] on input "Approver Initials *" at bounding box center [917, 356] width 1268 height 30
type input "mkf"
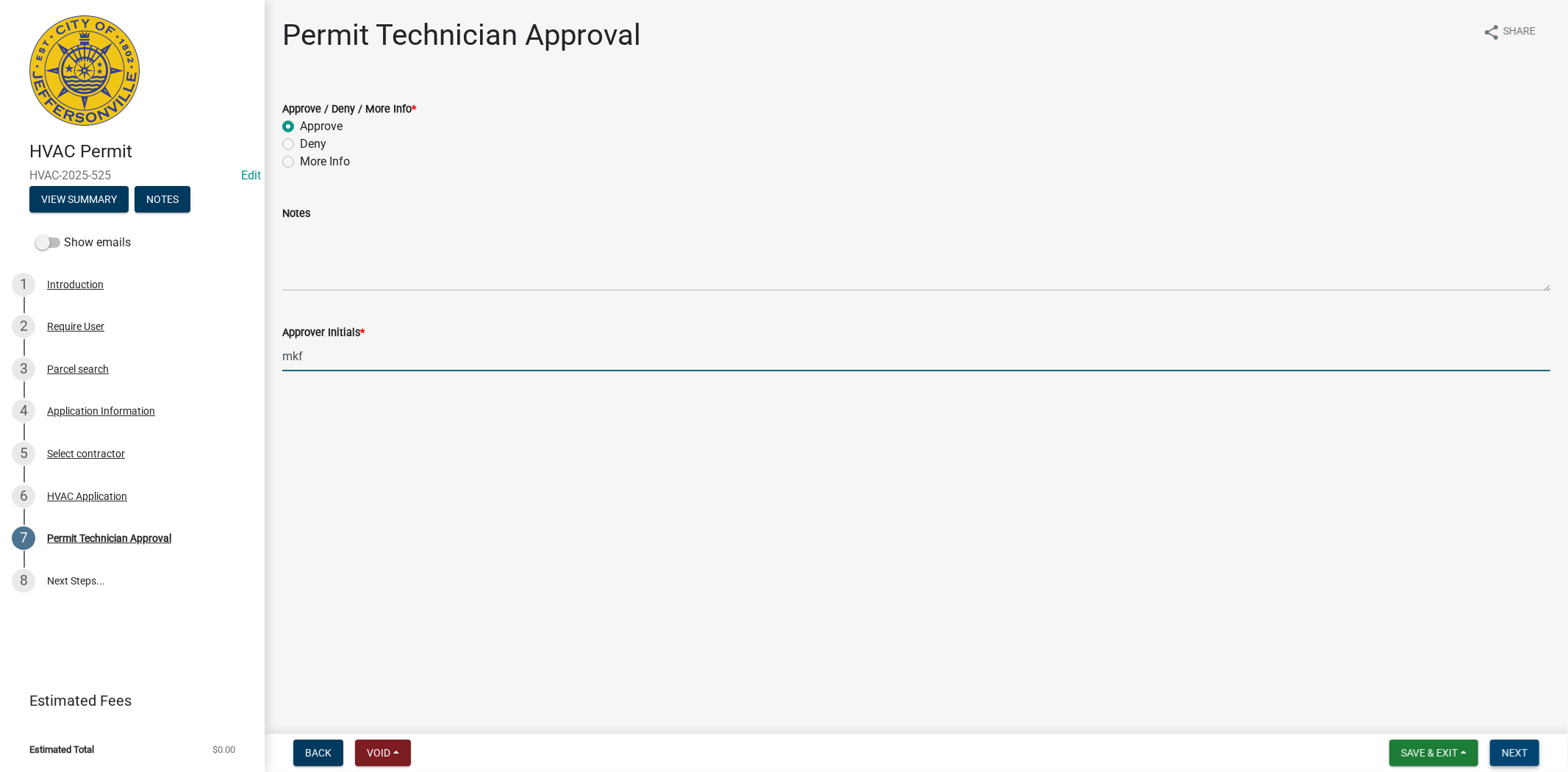
click at [1511, 750] on span "Next" at bounding box center [1515, 753] width 26 height 12
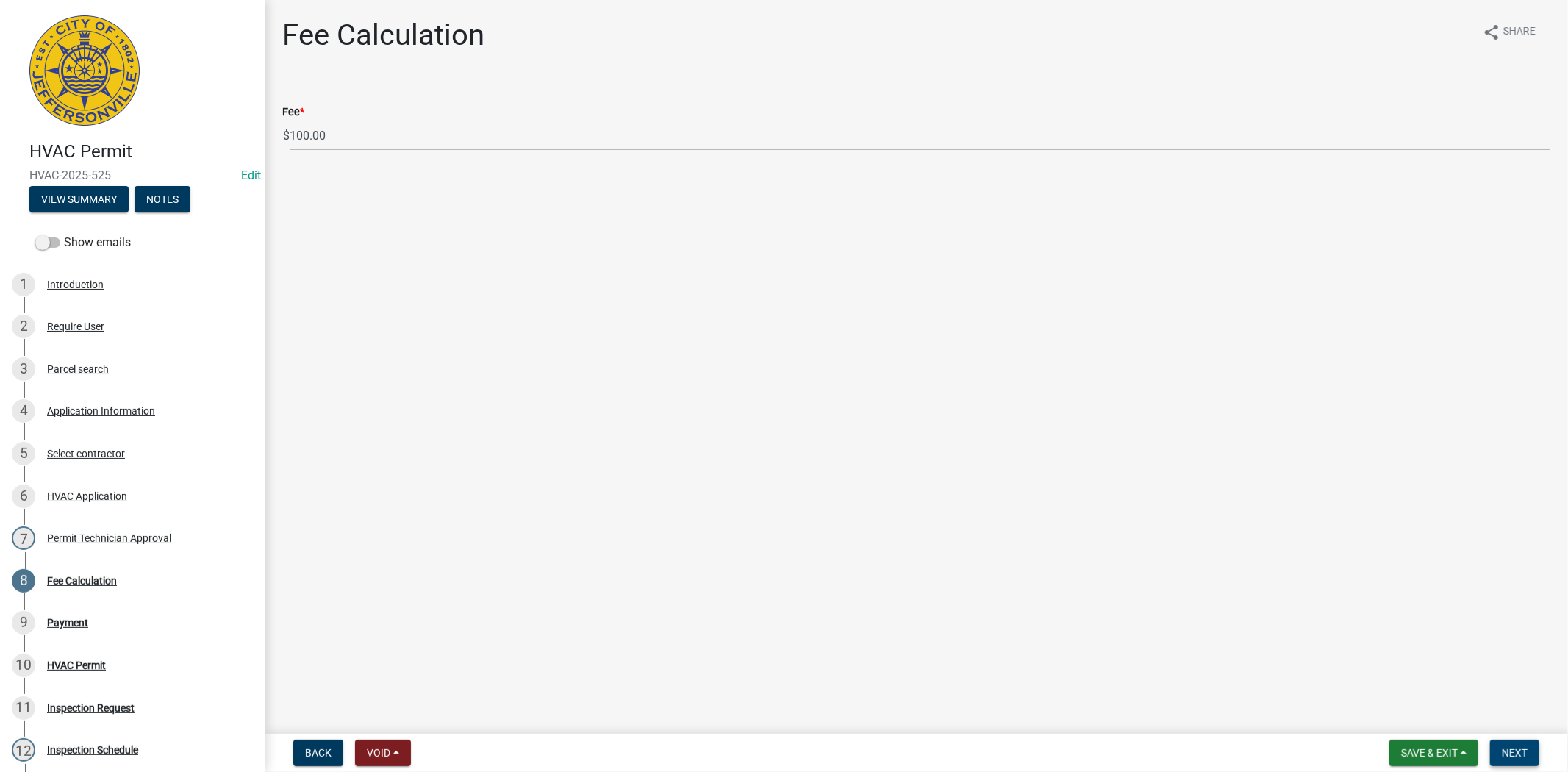
click at [1510, 753] on span "Next" at bounding box center [1515, 753] width 26 height 12
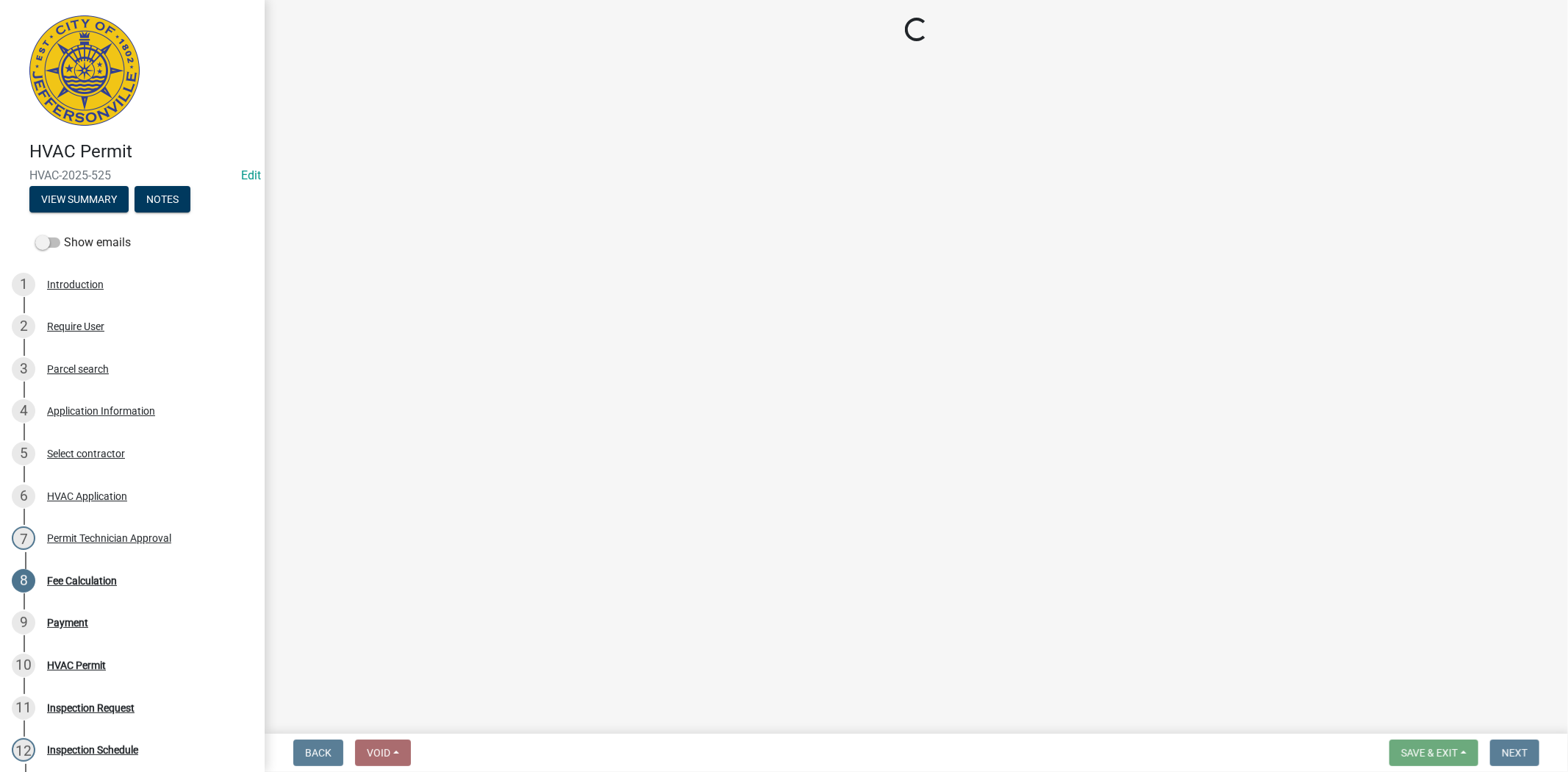
select select "3: 3"
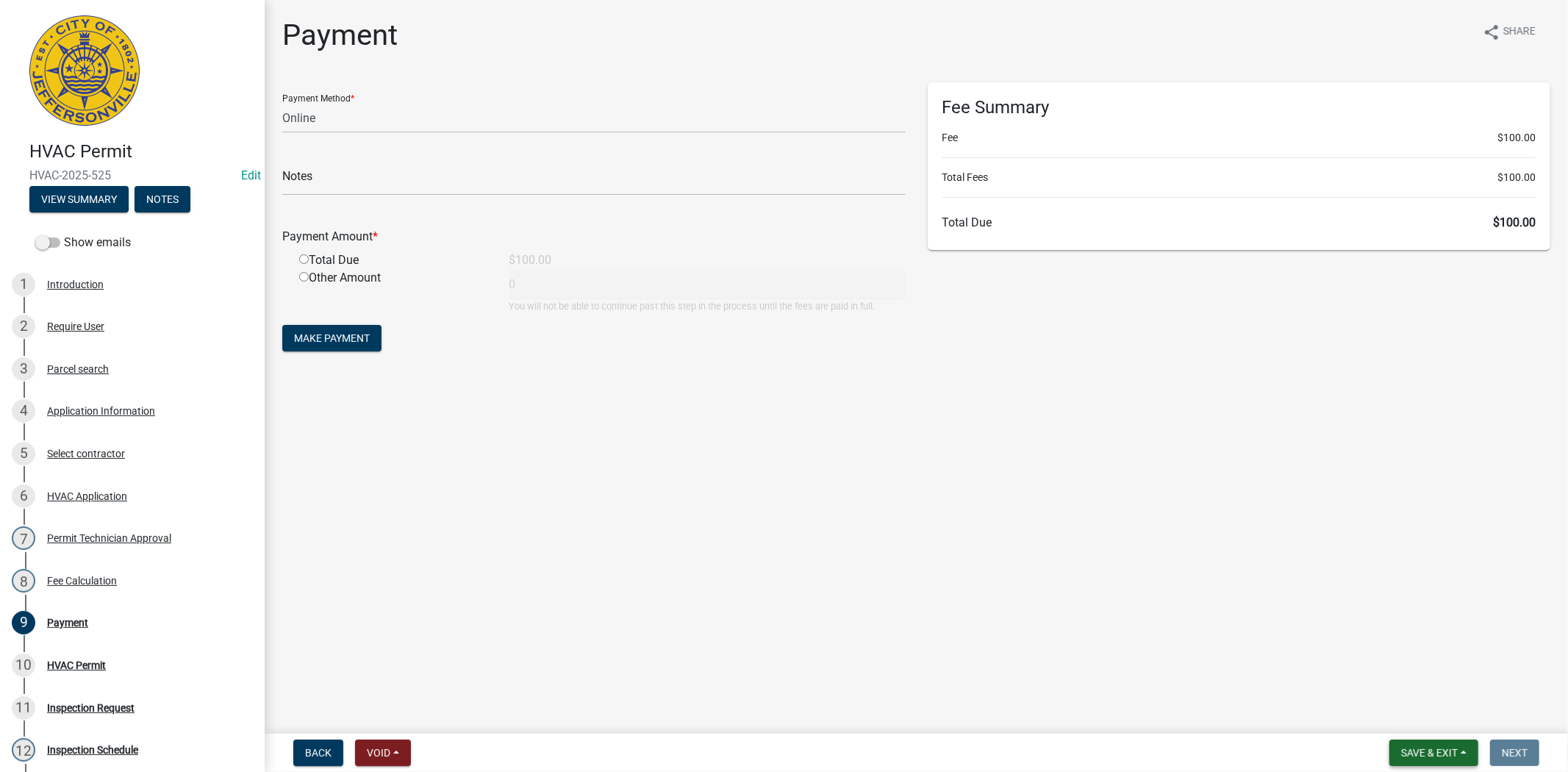
click at [1436, 753] on span "Save & Exit" at bounding box center [1429, 753] width 57 height 12
click at [1427, 728] on button "Save & Exit" at bounding box center [1420, 715] width 118 height 36
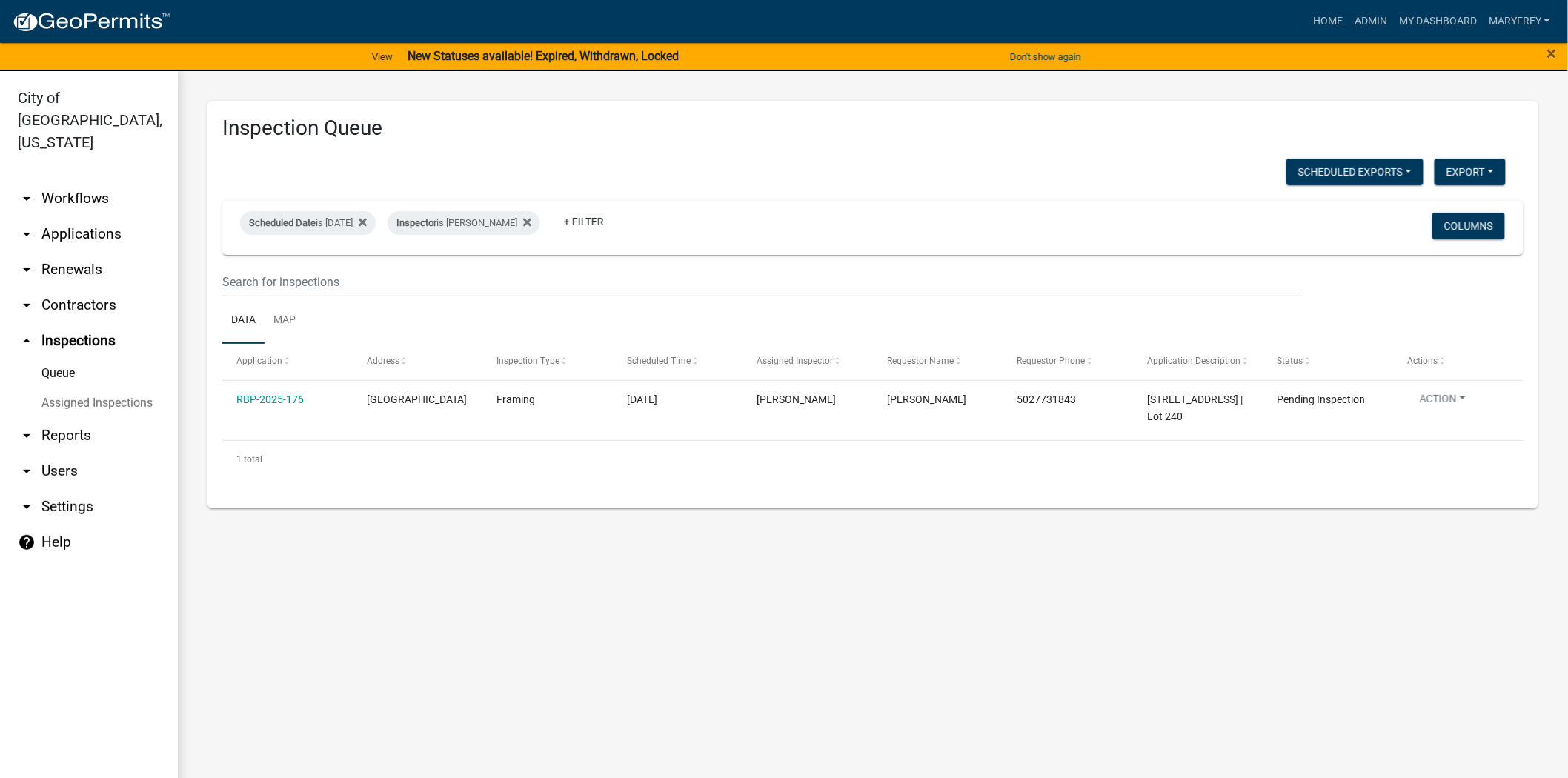
click at [91, 181] on link "arrow_drop_down Workflows" at bounding box center [89, 199] width 178 height 36
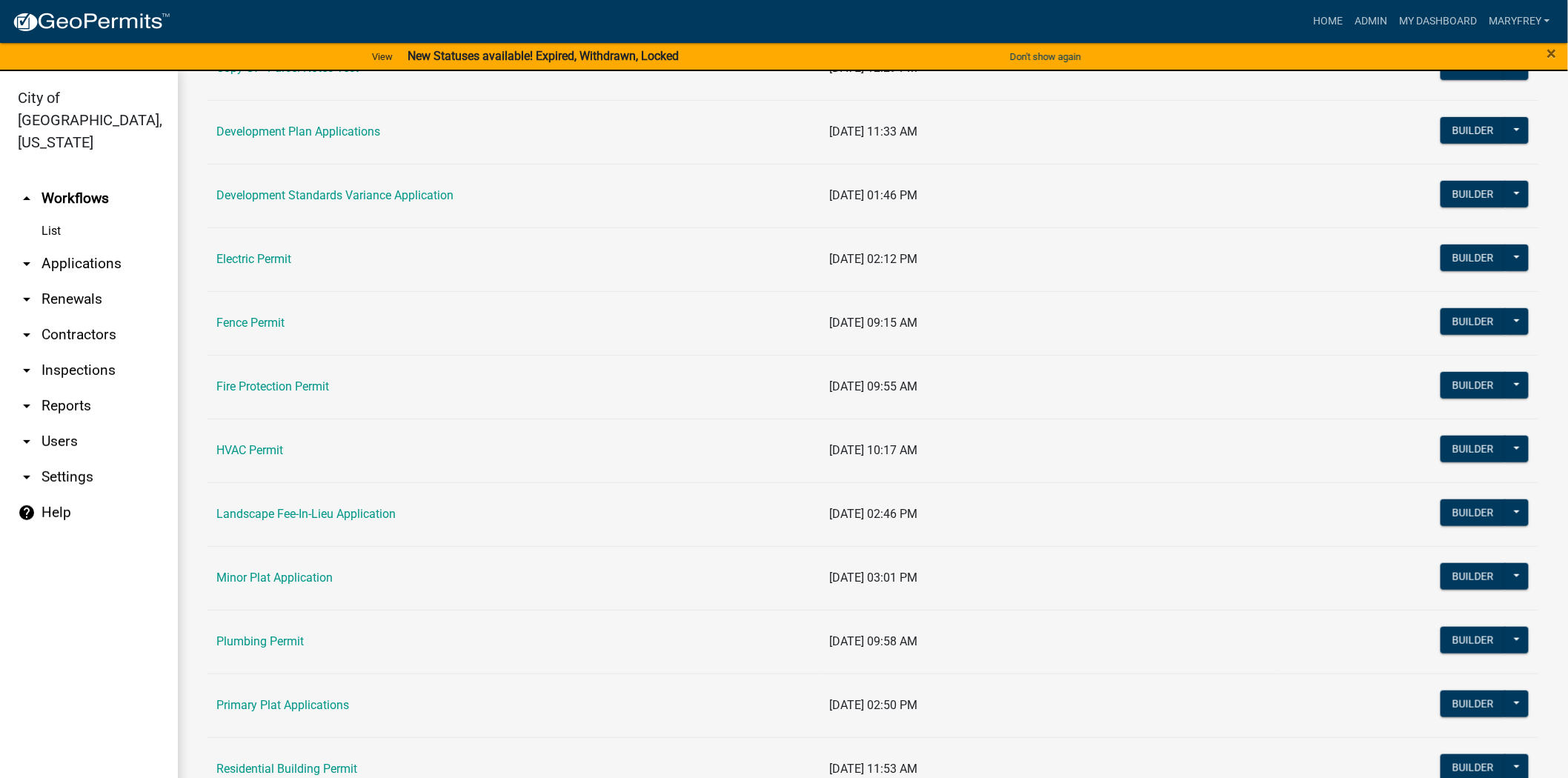
scroll to position [397, 0]
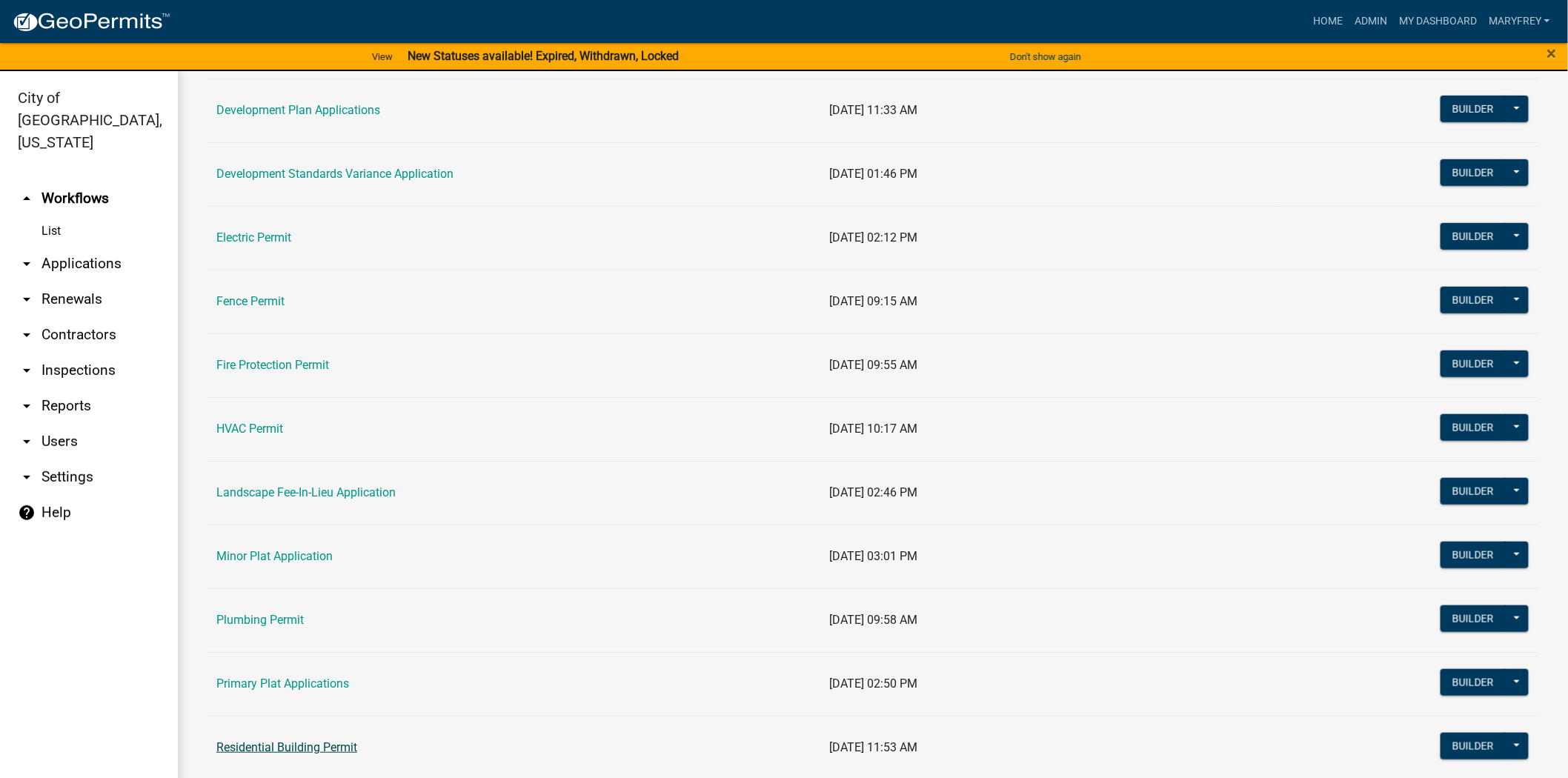
click at [290, 749] on link "Residential Building Permit" at bounding box center [286, 748] width 140 height 14
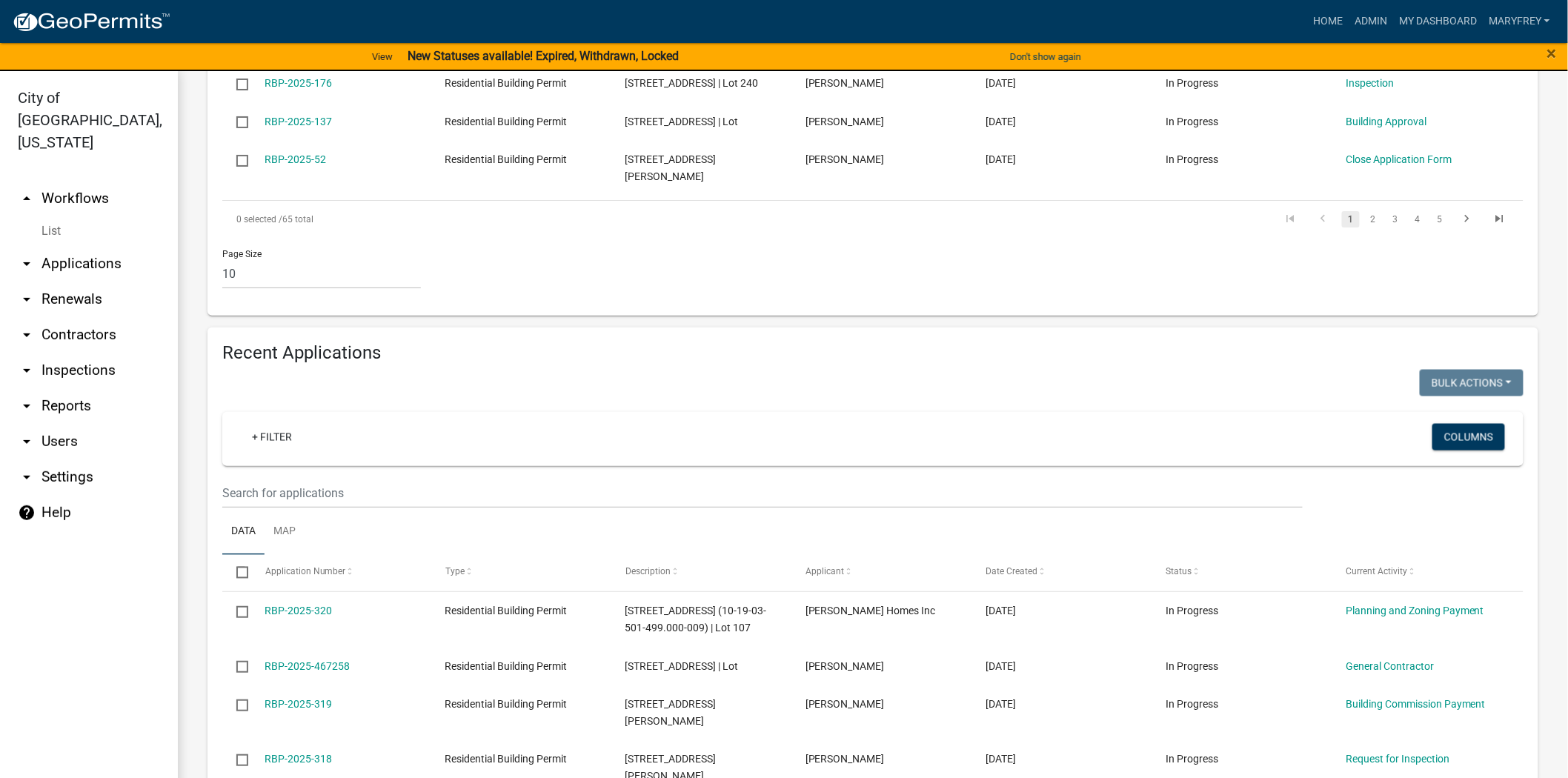
scroll to position [900, 0]
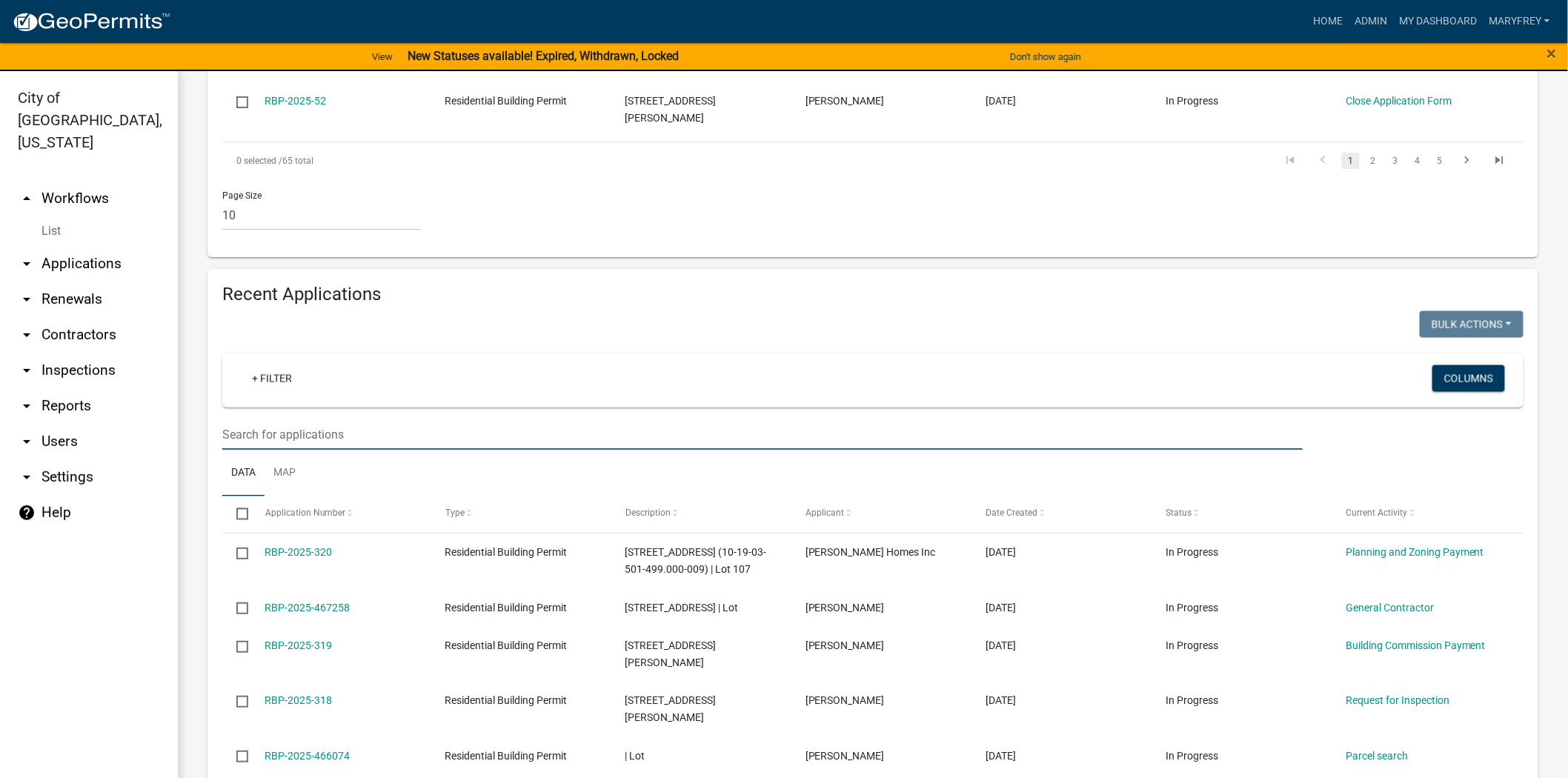
click at [248, 419] on input "text" at bounding box center [763, 434] width 1080 height 30
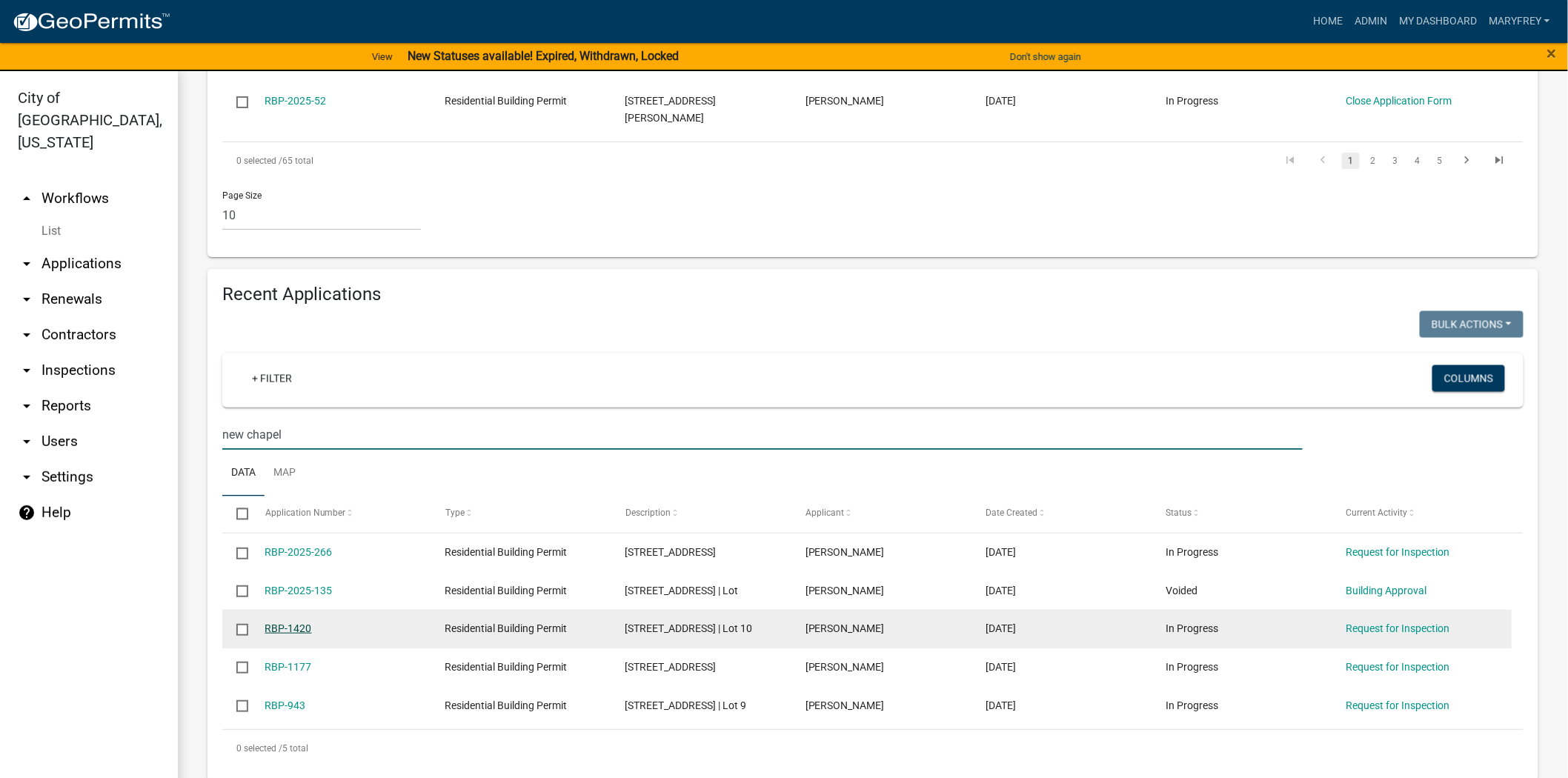
type input "new chapel"
click at [283, 623] on link "RBP-1420" at bounding box center [289, 628] width 47 height 12
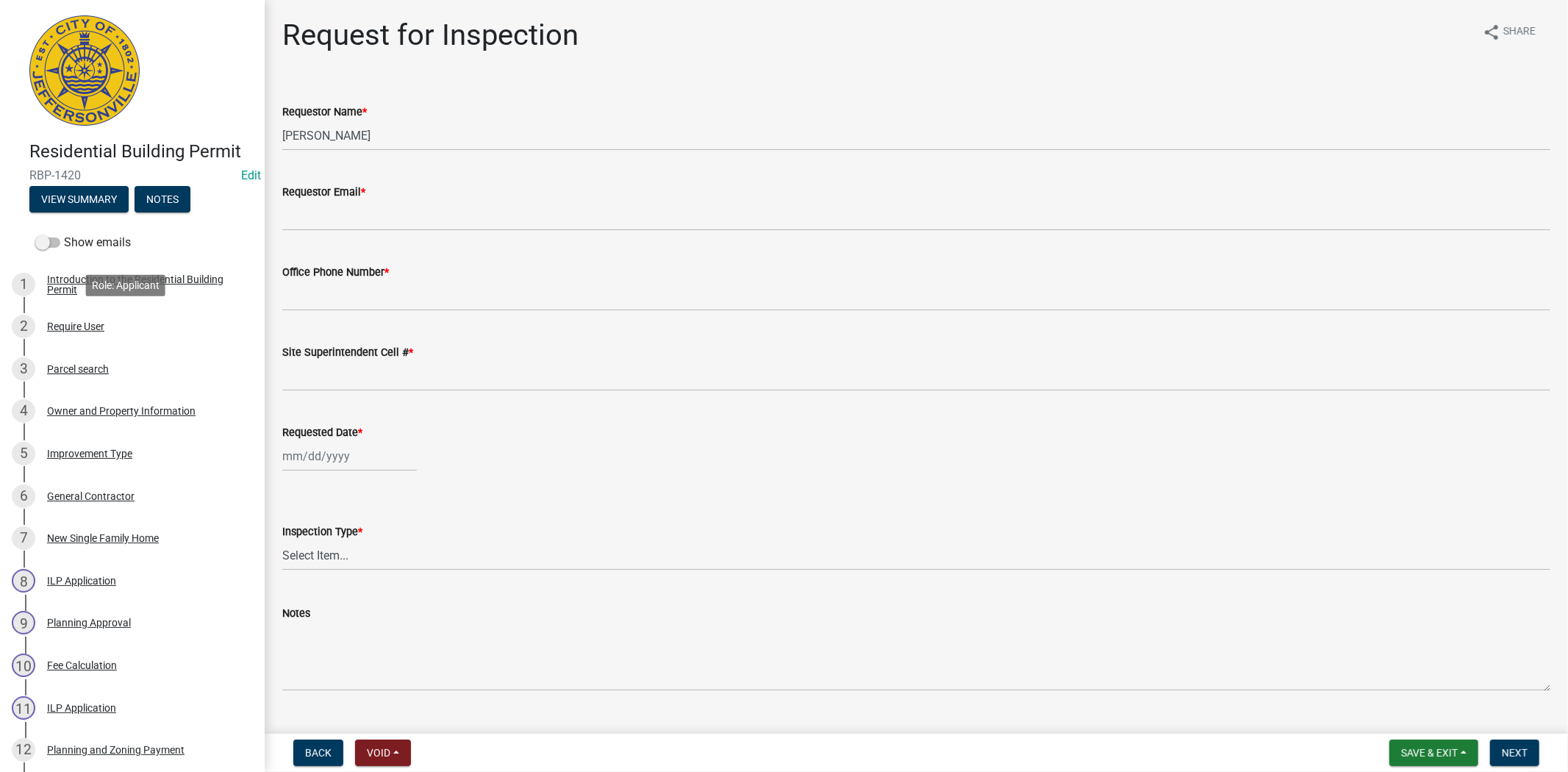
click at [115, 321] on div "2 Require User" at bounding box center [126, 326] width 229 height 23
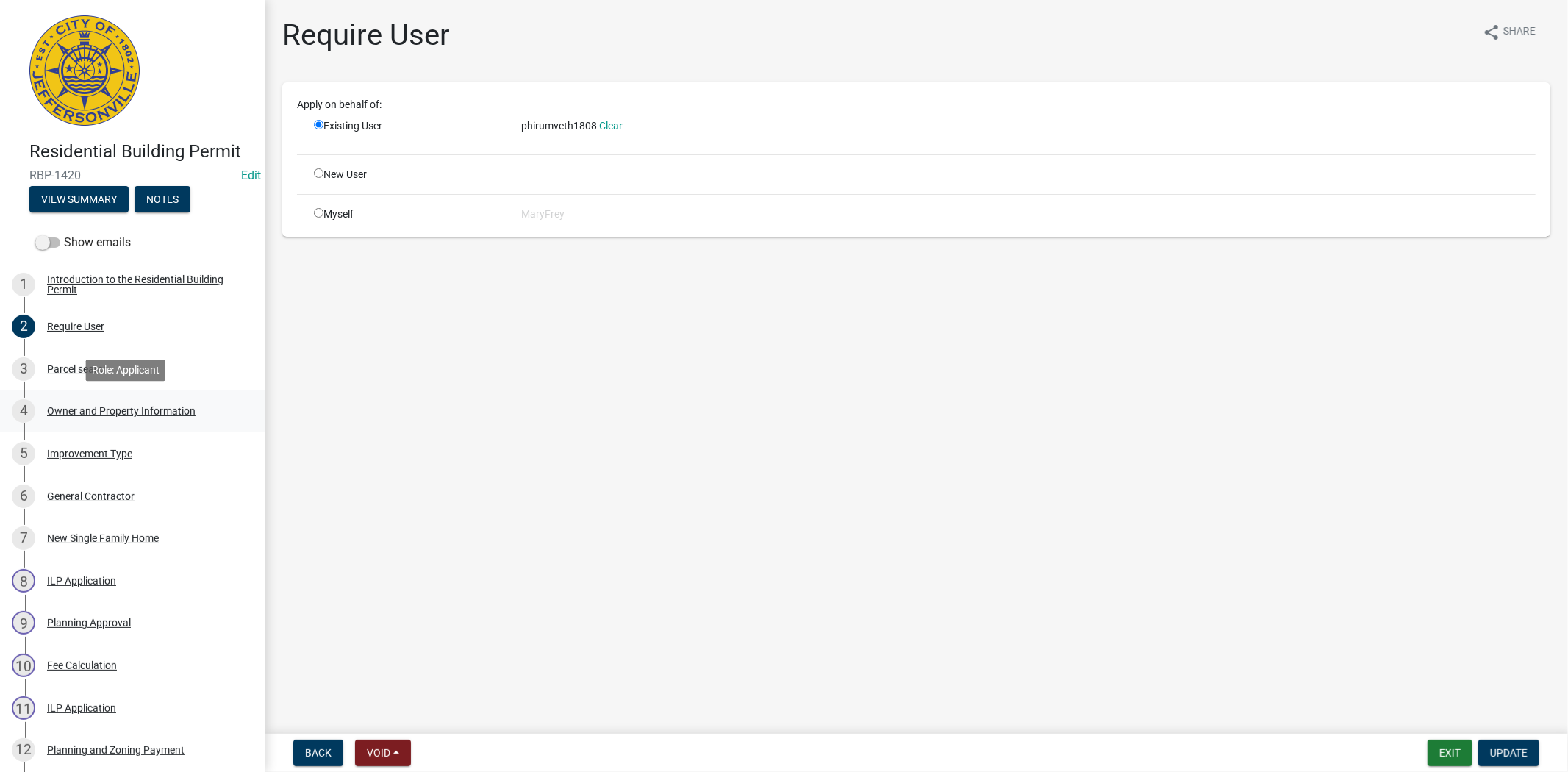
click at [109, 409] on div "Owner and Property Information" at bounding box center [122, 410] width 149 height 10
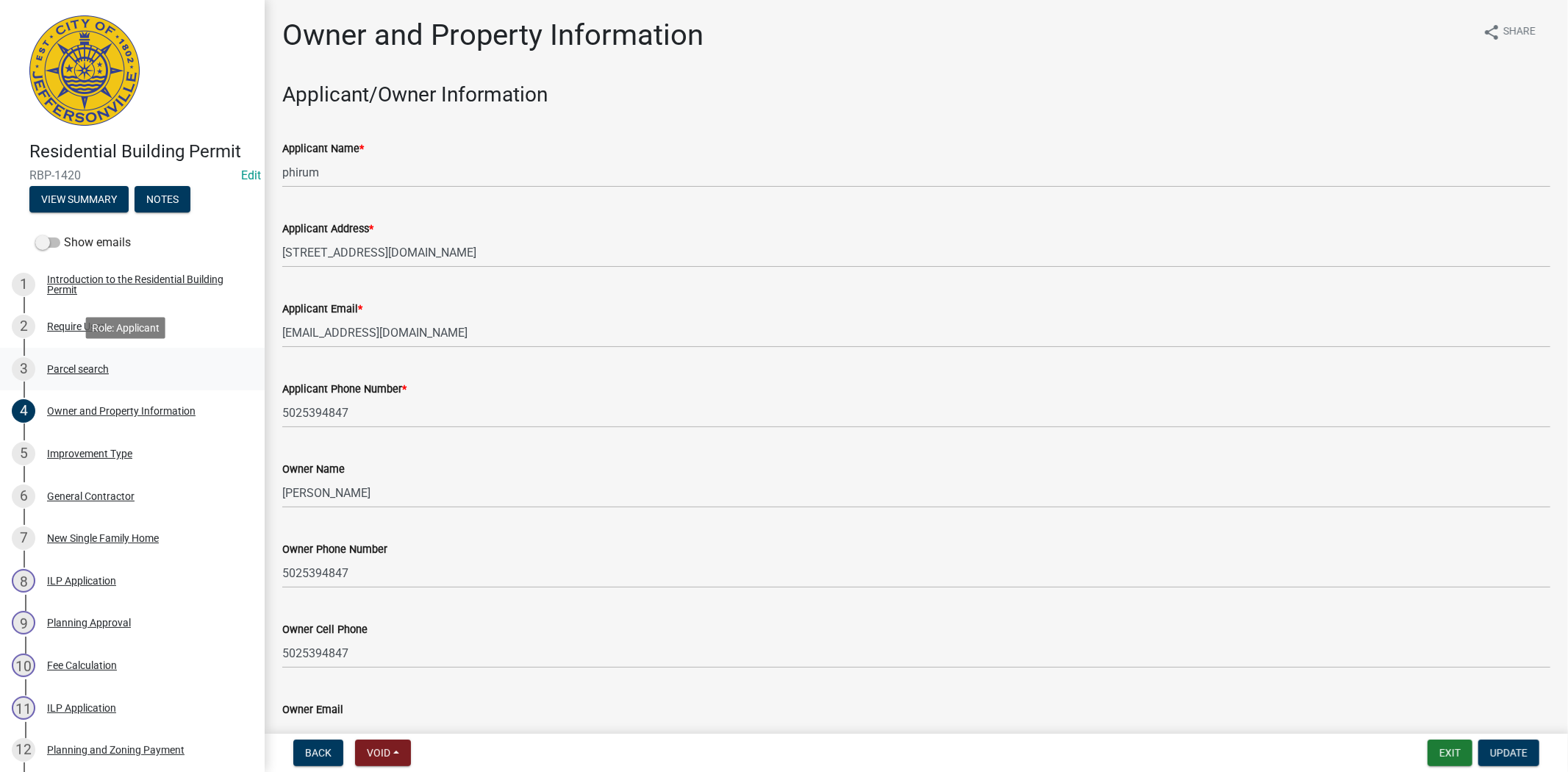
click at [84, 369] on div "Parcel search" at bounding box center [78, 369] width 62 height 10
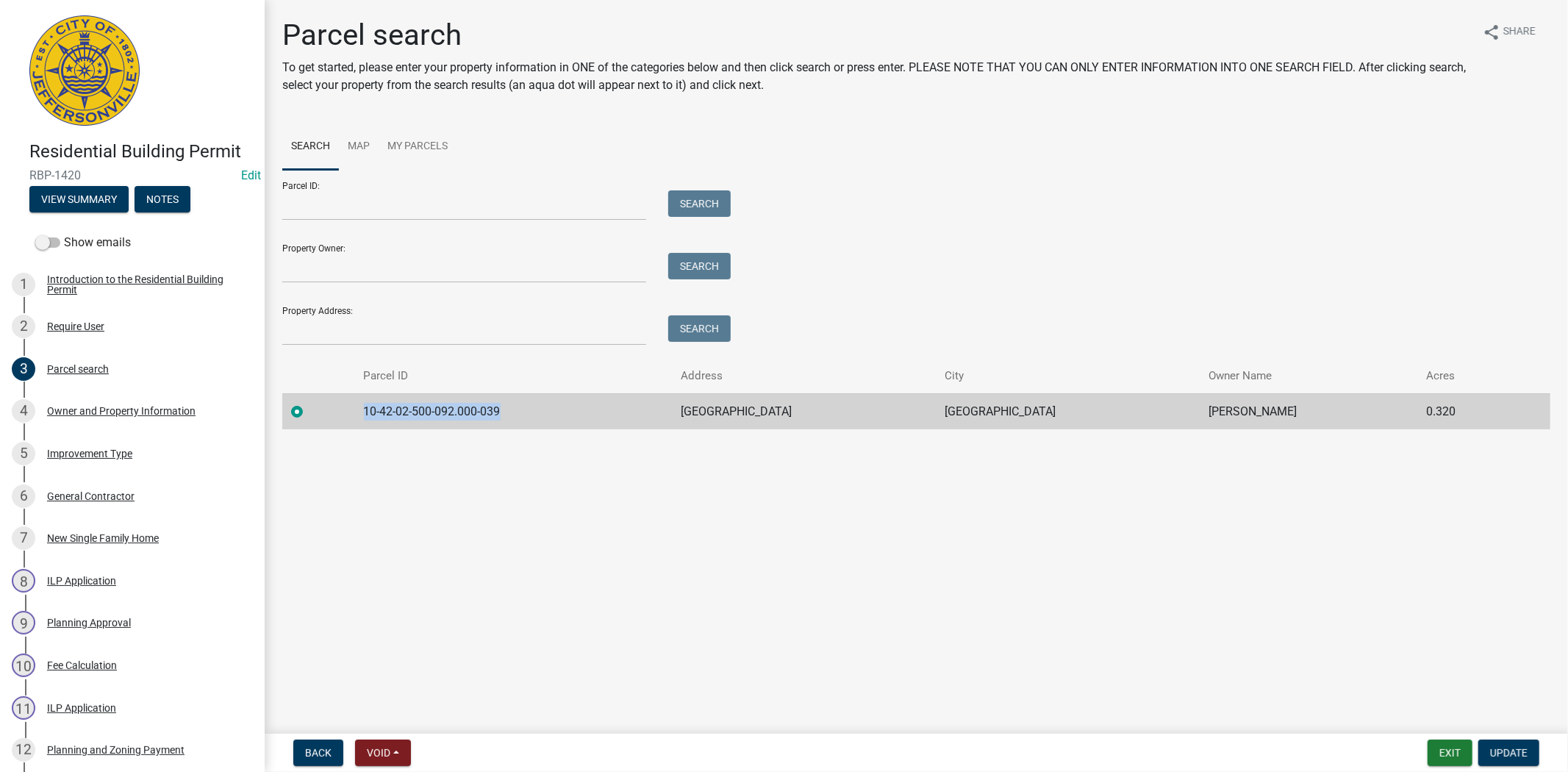
drag, startPoint x: 523, startPoint y: 408, endPoint x: 370, endPoint y: 417, distance: 153.3
click at [370, 417] on td "10-42-02-500-092.000-039" at bounding box center [513, 411] width 317 height 36
copy td "10-42-02-500-092.000-039"
click at [1461, 747] on button "Exit" at bounding box center [1450, 753] width 45 height 26
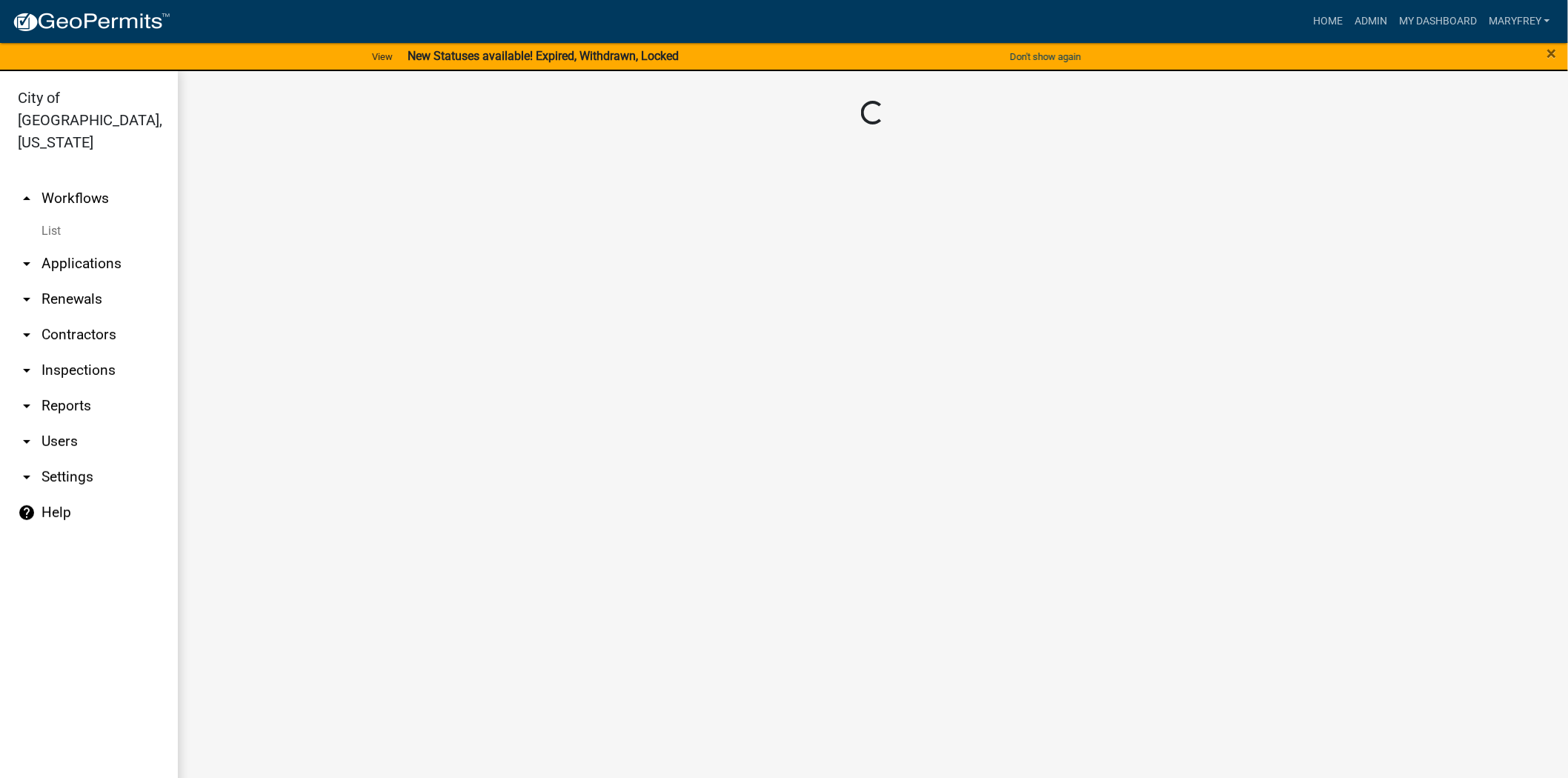
click at [95, 246] on link "arrow_drop_down Applications" at bounding box center [89, 264] width 178 height 36
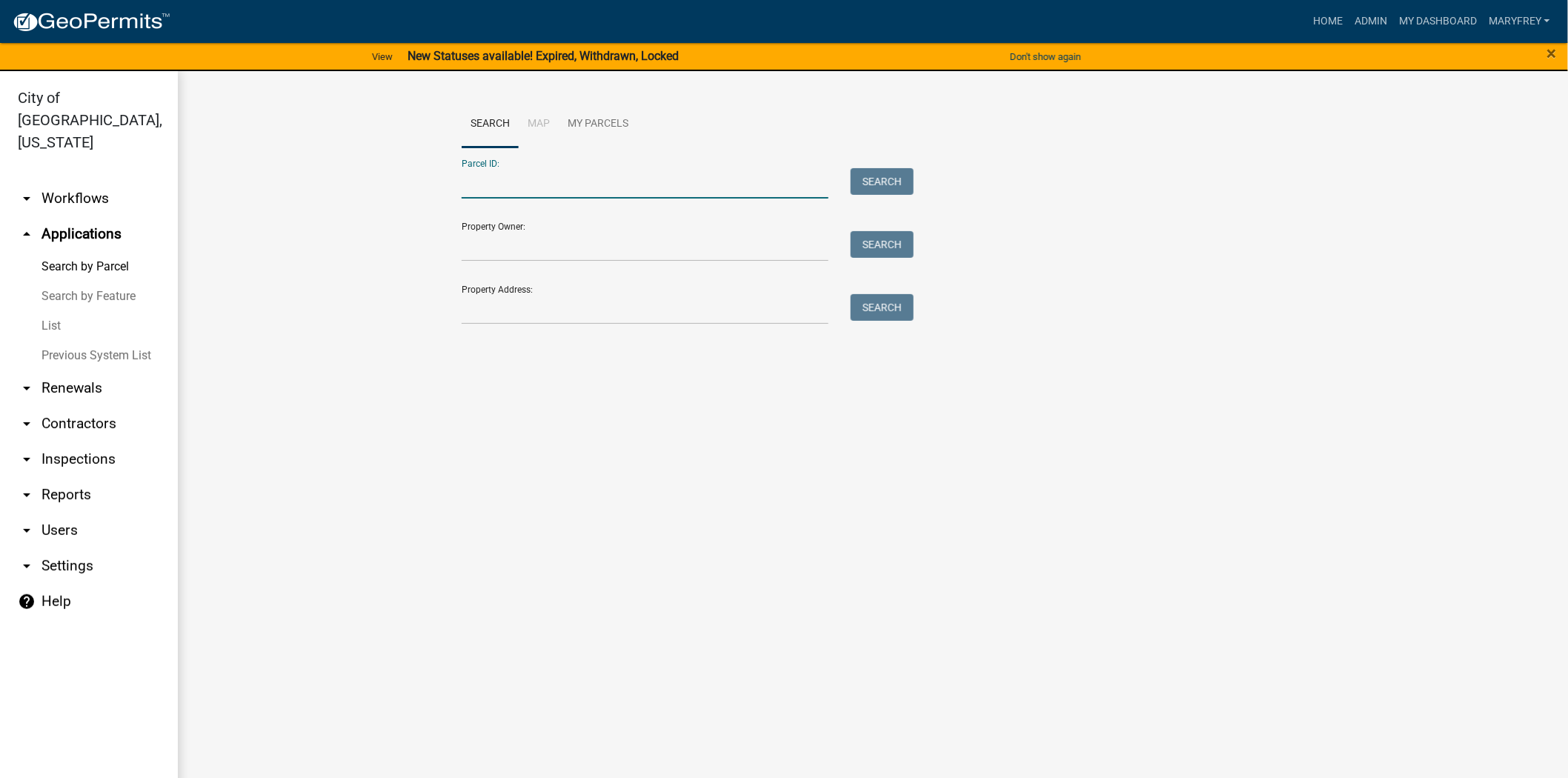
paste input "10-42-02-500-092.000-039"
type input "10-42-02-500-092.000-039"
click at [872, 183] on button "Search" at bounding box center [882, 182] width 63 height 27
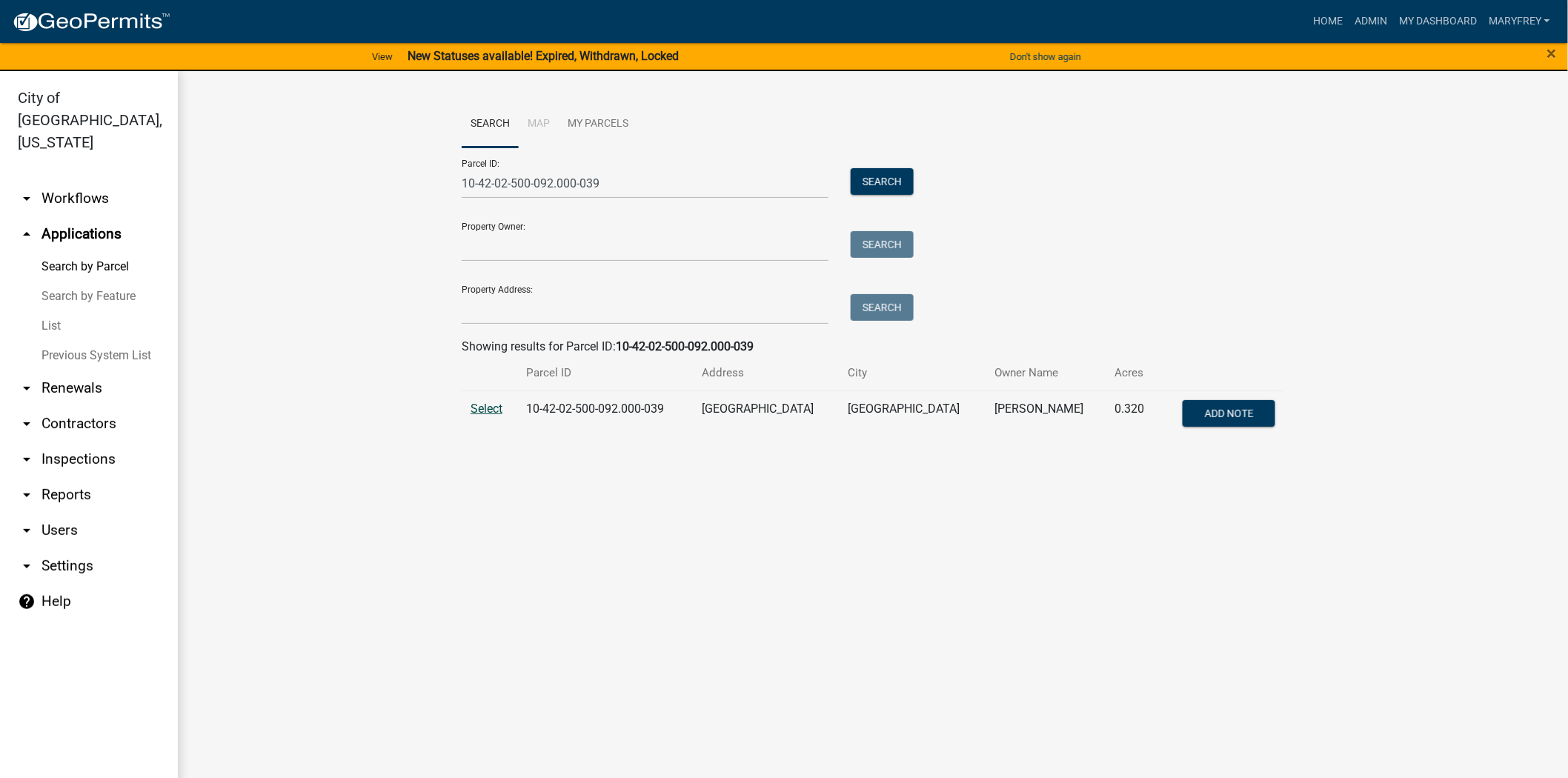
click at [489, 408] on span "Select" at bounding box center [486, 409] width 32 height 14
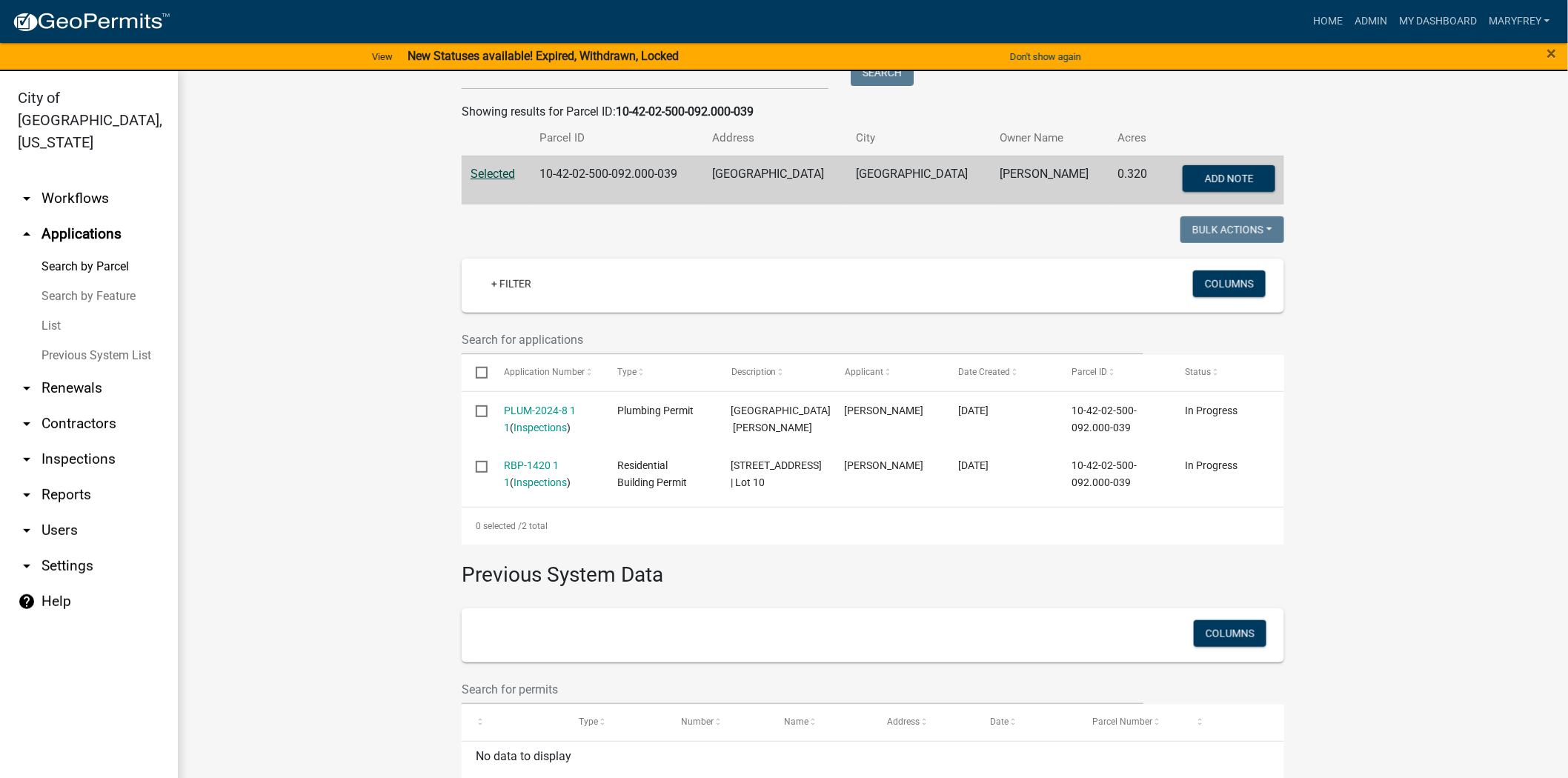
scroll to position [237, 0]
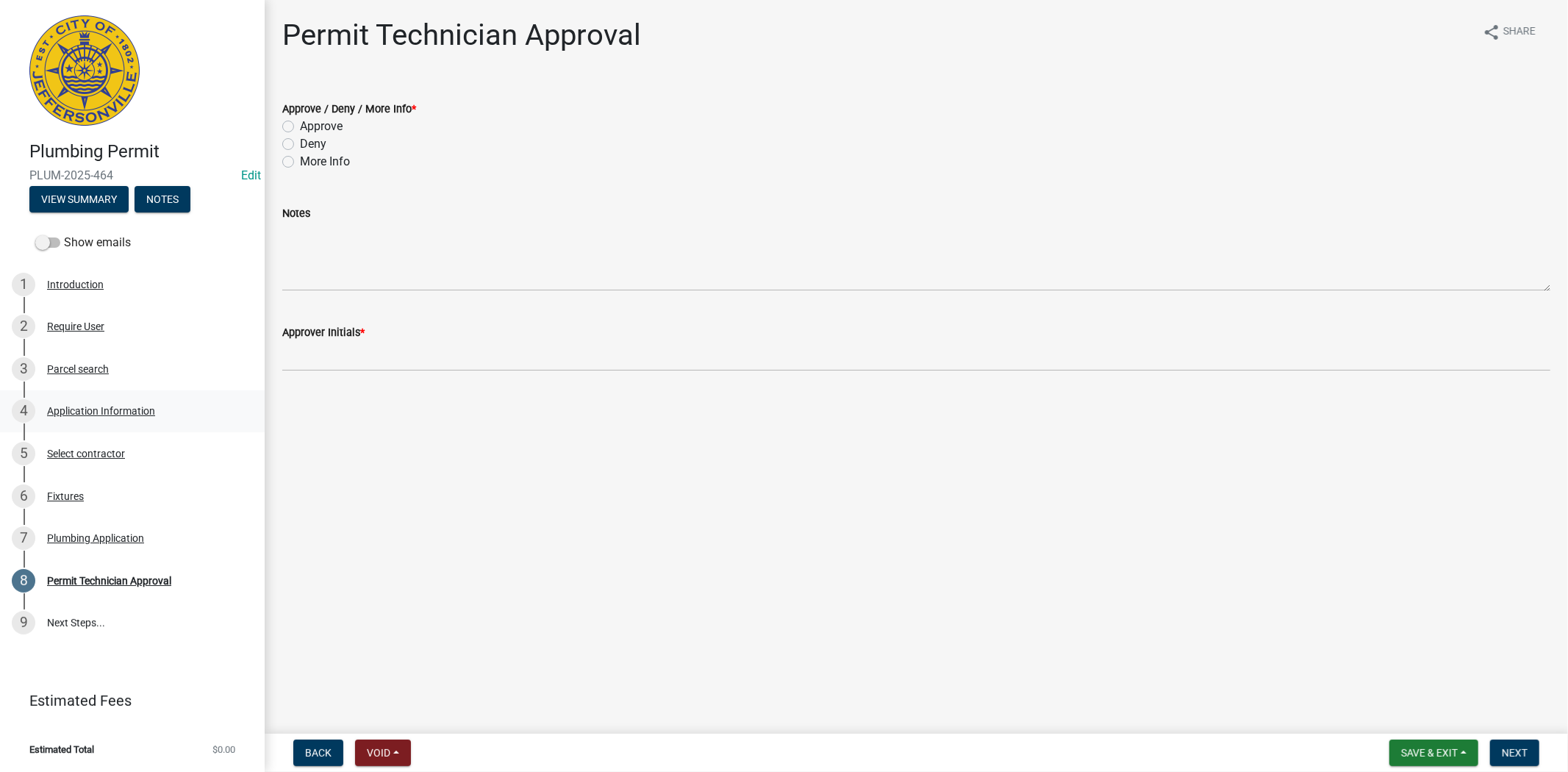
click at [110, 409] on div "Application Information" at bounding box center [101, 410] width 108 height 10
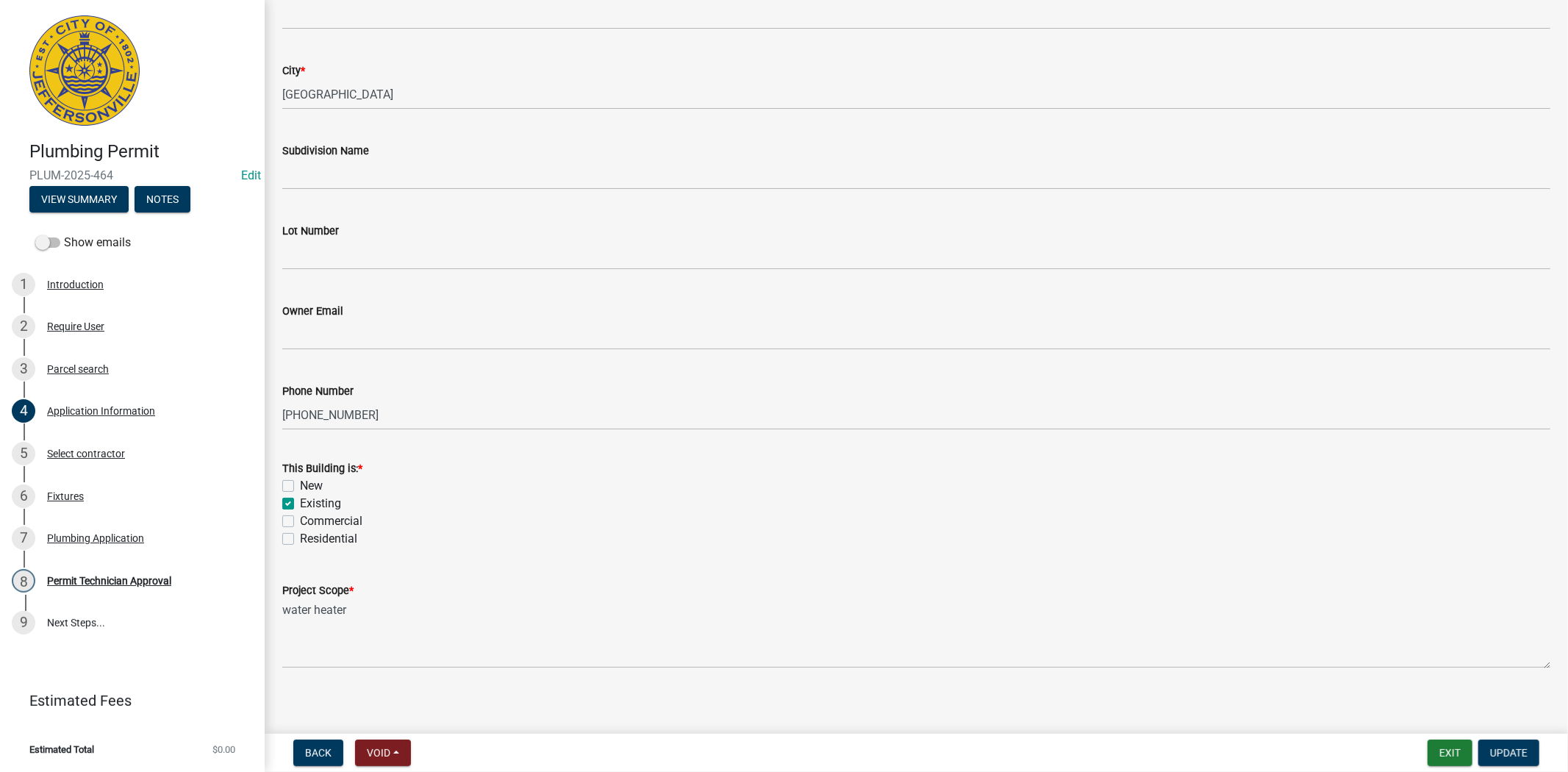
scroll to position [328, 0]
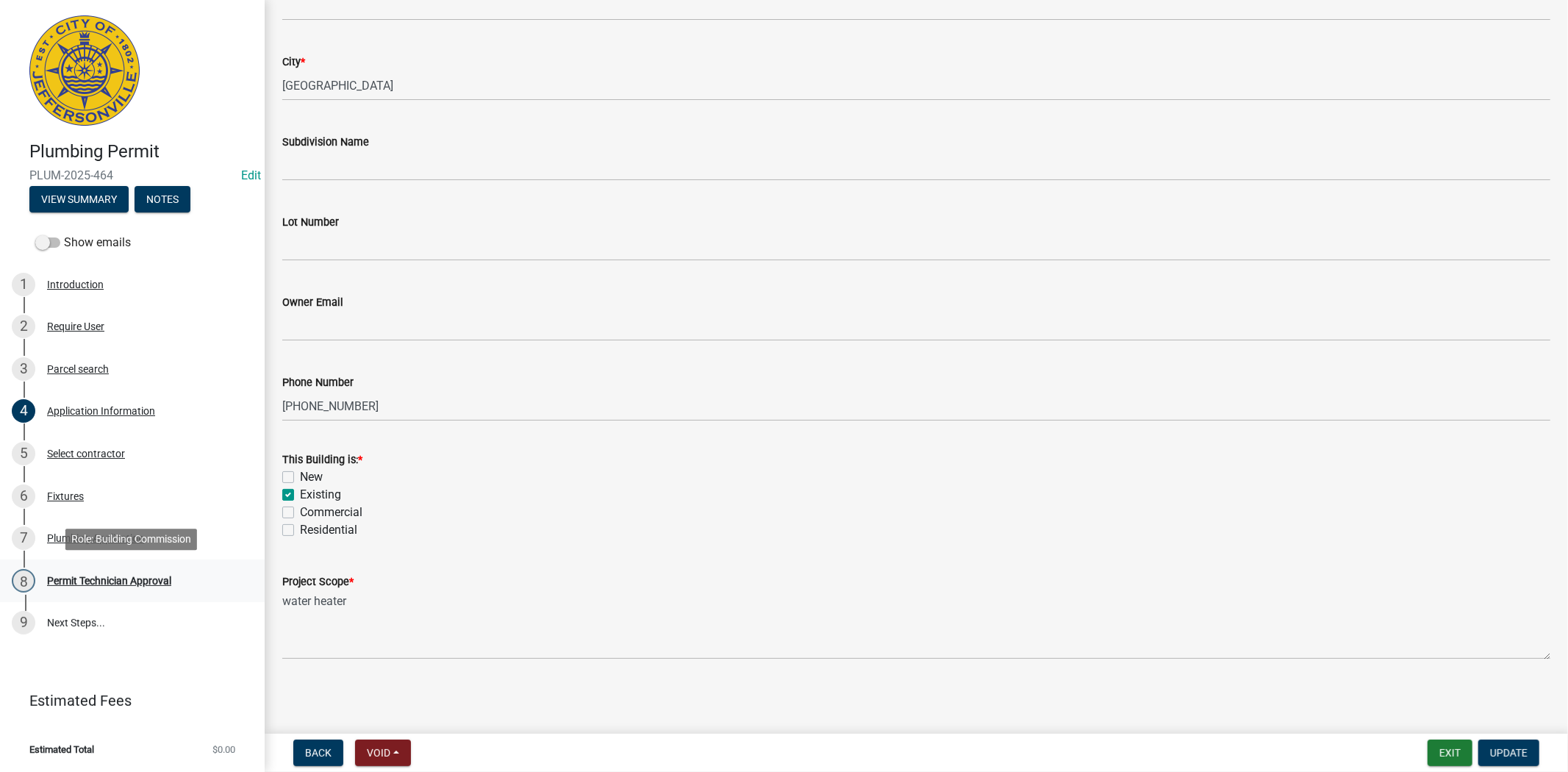
click at [83, 577] on div "Permit Technician Approval" at bounding box center [109, 580] width 124 height 10
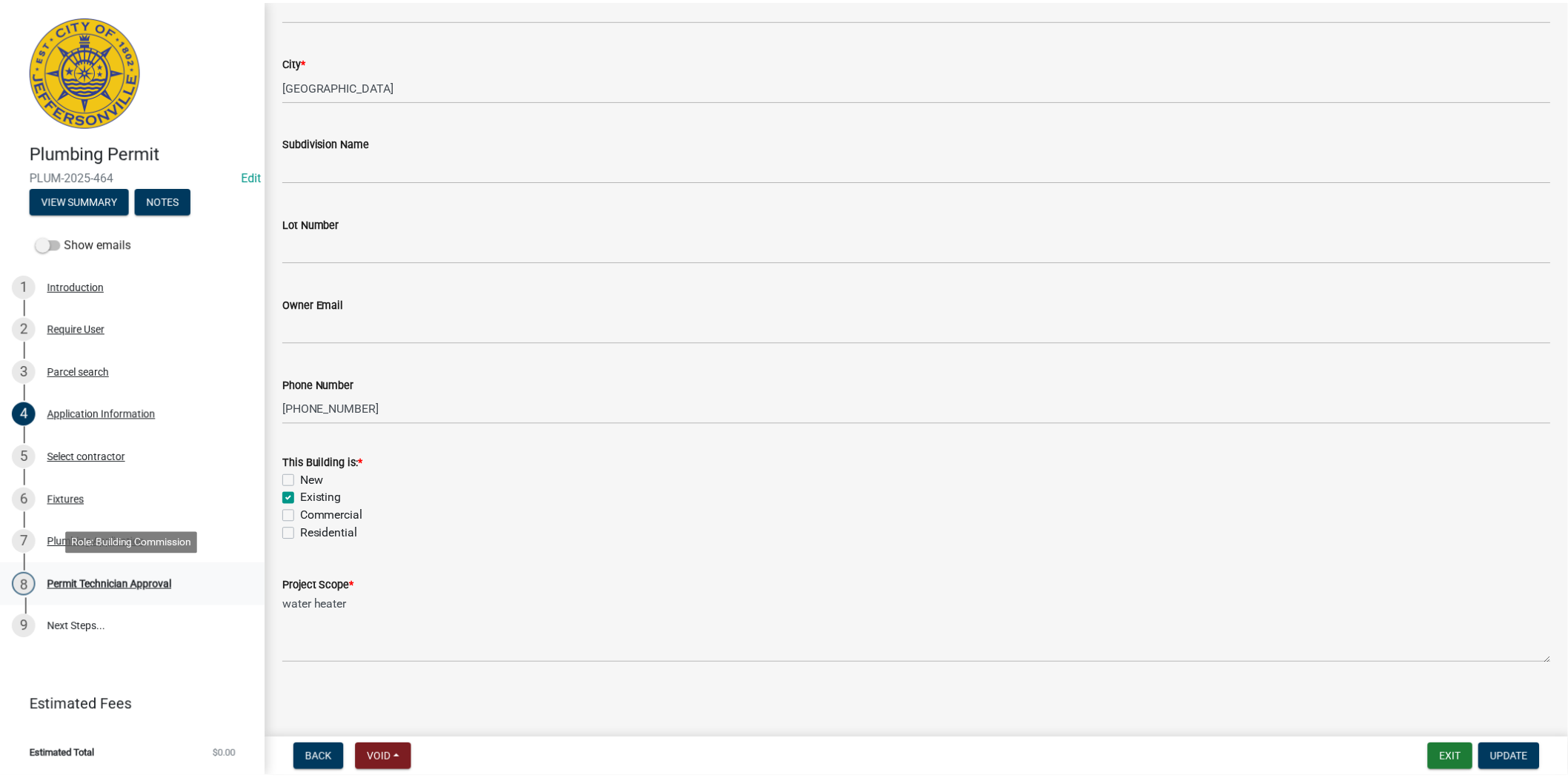
scroll to position [0, 0]
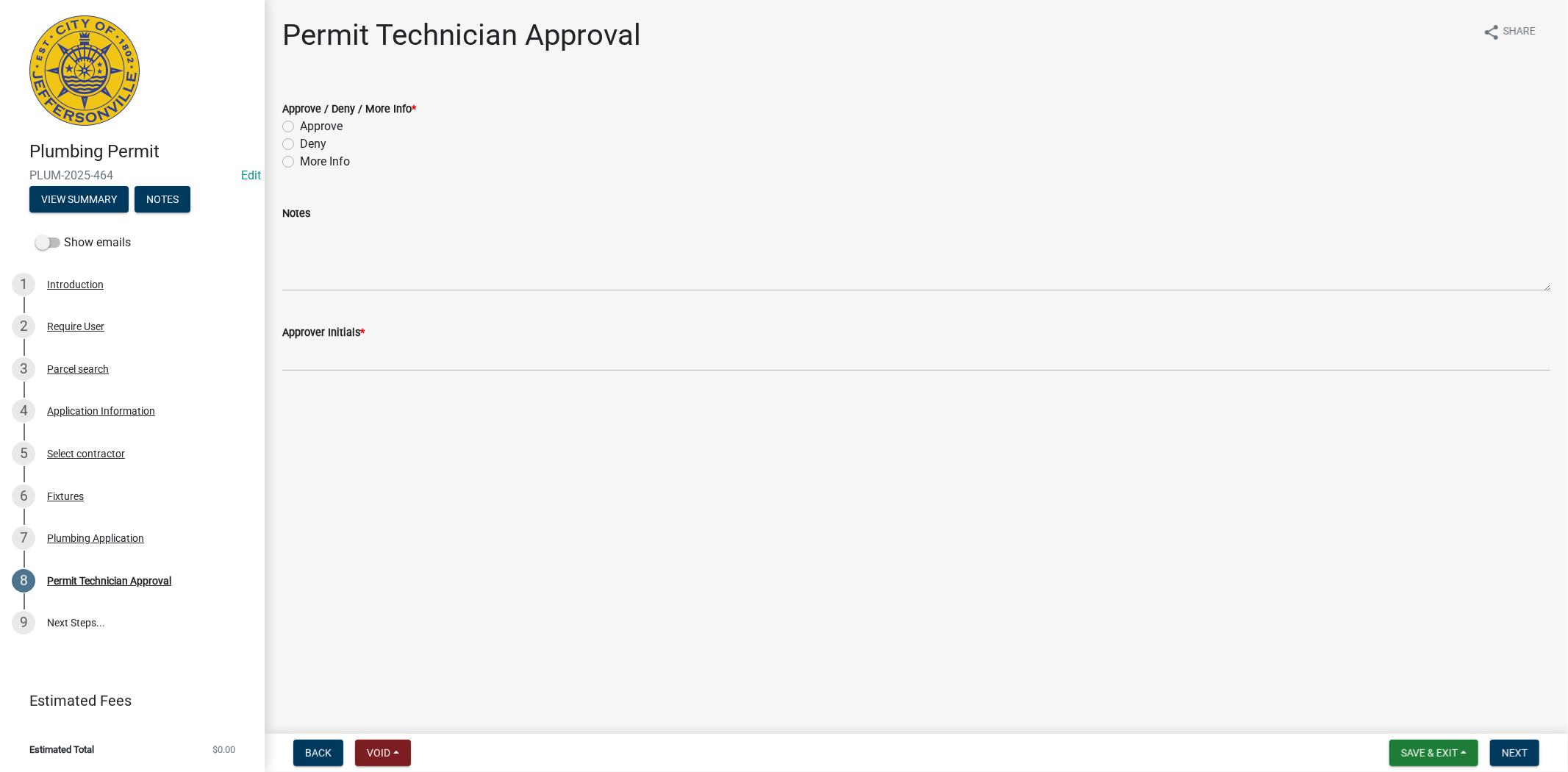
click at [300, 124] on label "Approve" at bounding box center [321, 126] width 43 height 18
click at [300, 124] on input "Approve" at bounding box center [304, 122] width 9 height 9
radio input "true"
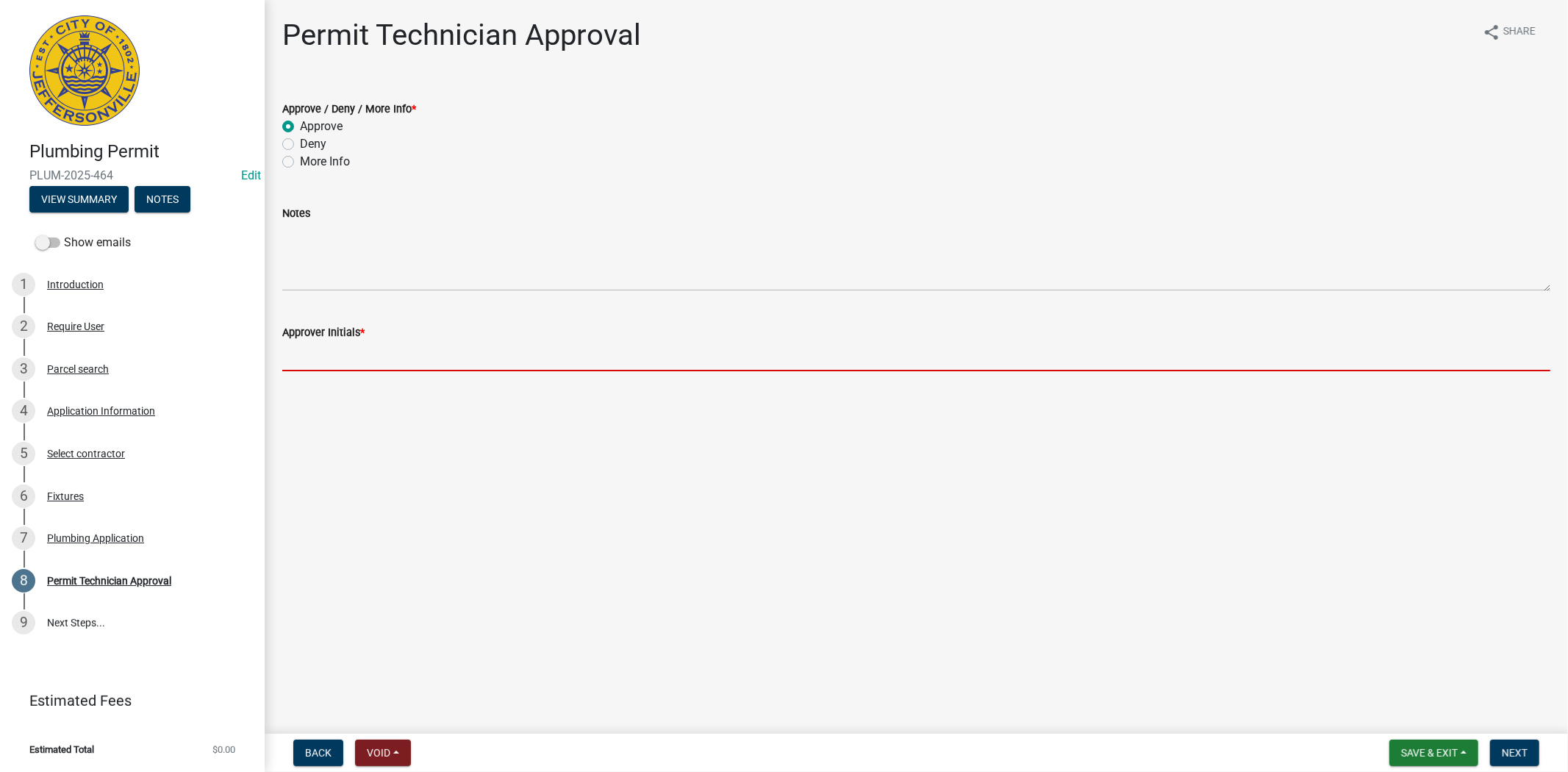
click at [314, 361] on input "Approver Initials *" at bounding box center [917, 356] width 1268 height 30
type input "mkf"
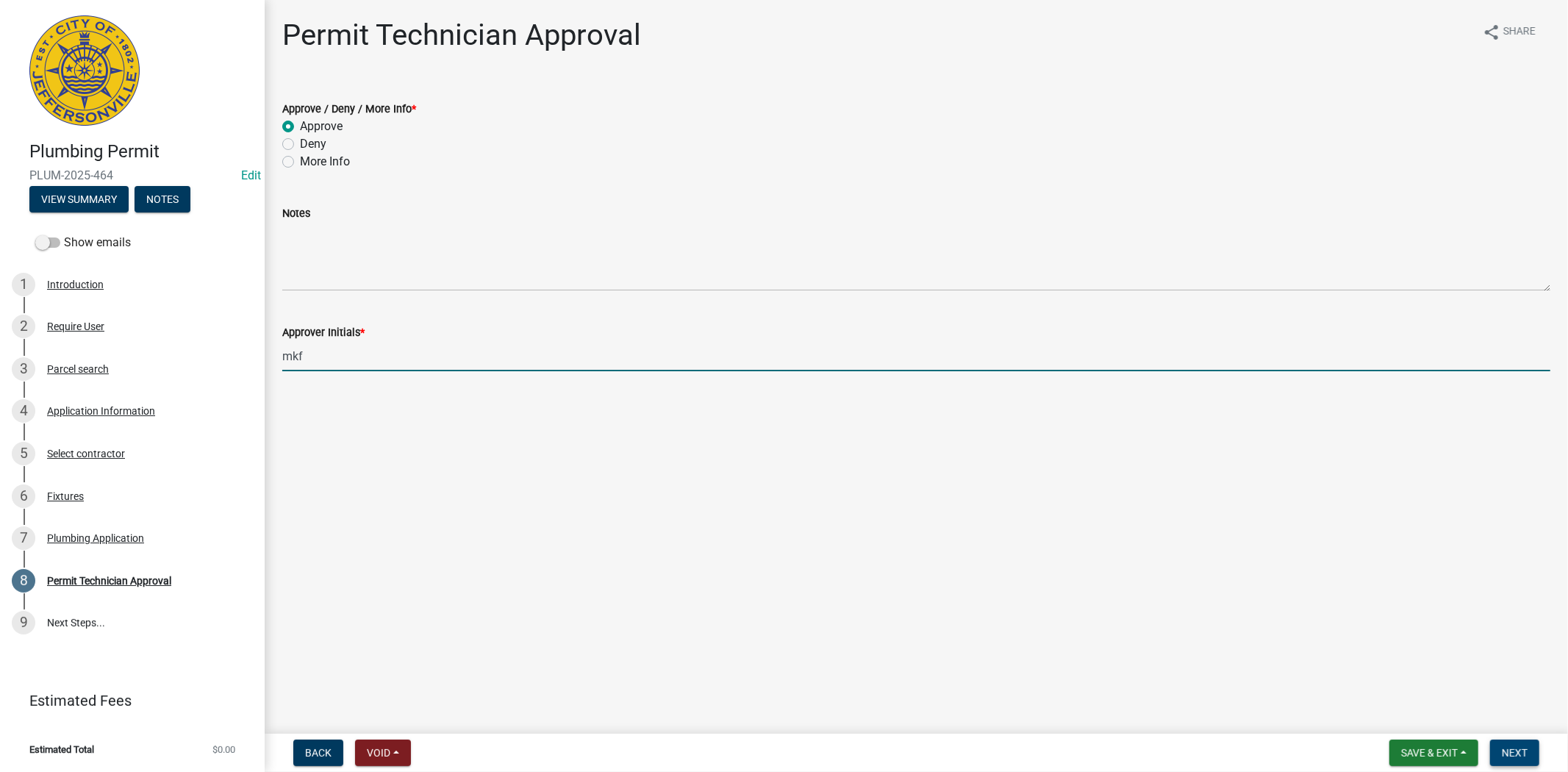
click at [1525, 750] on span "Next" at bounding box center [1515, 753] width 26 height 12
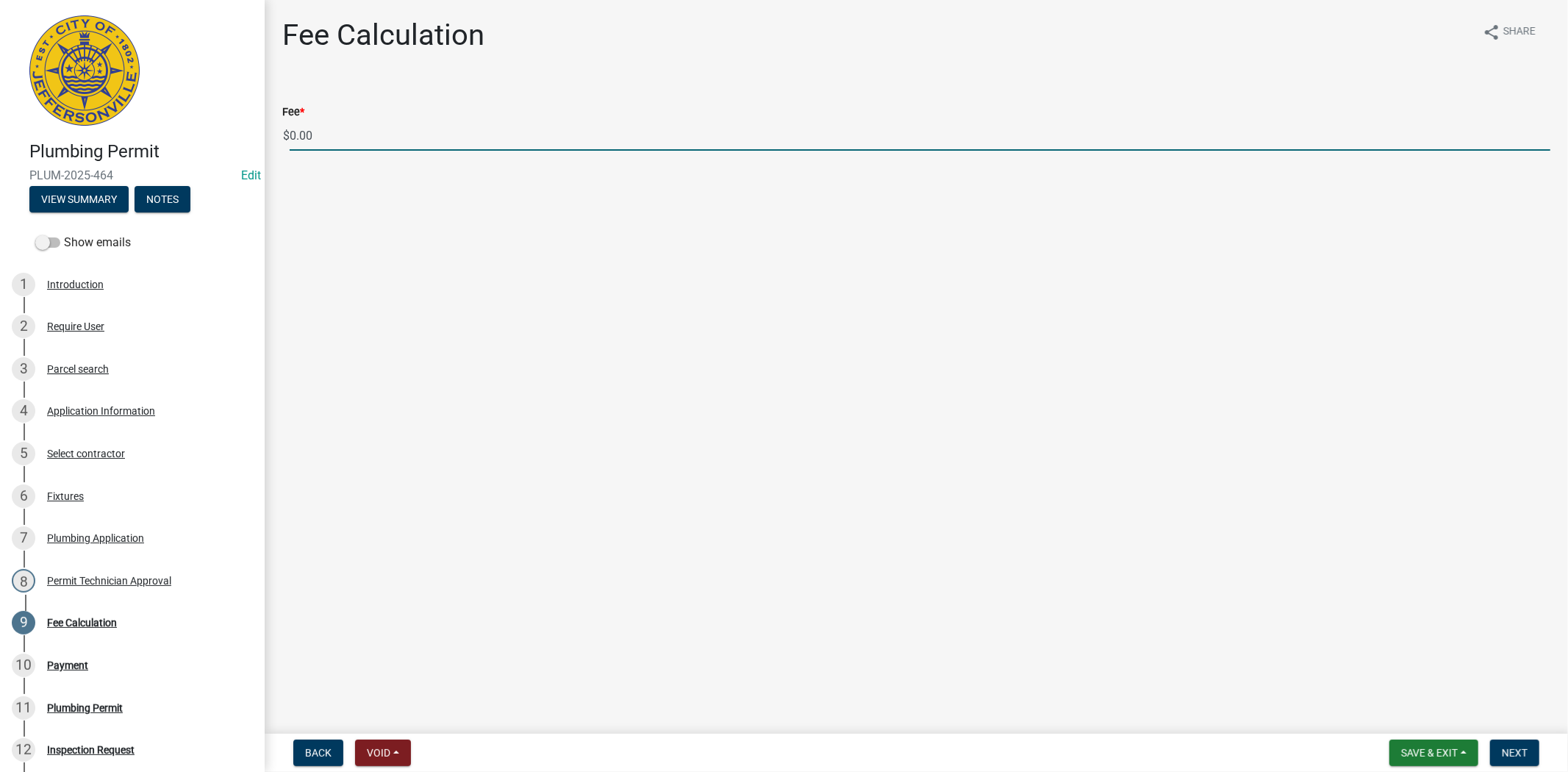
drag, startPoint x: 322, startPoint y: 140, endPoint x: 290, endPoint y: 139, distance: 32.0
click at [290, 139] on input "0.00" at bounding box center [920, 136] width 1261 height 30
type input "35.00"
click at [1530, 749] on button "Next" at bounding box center [1515, 753] width 50 height 26
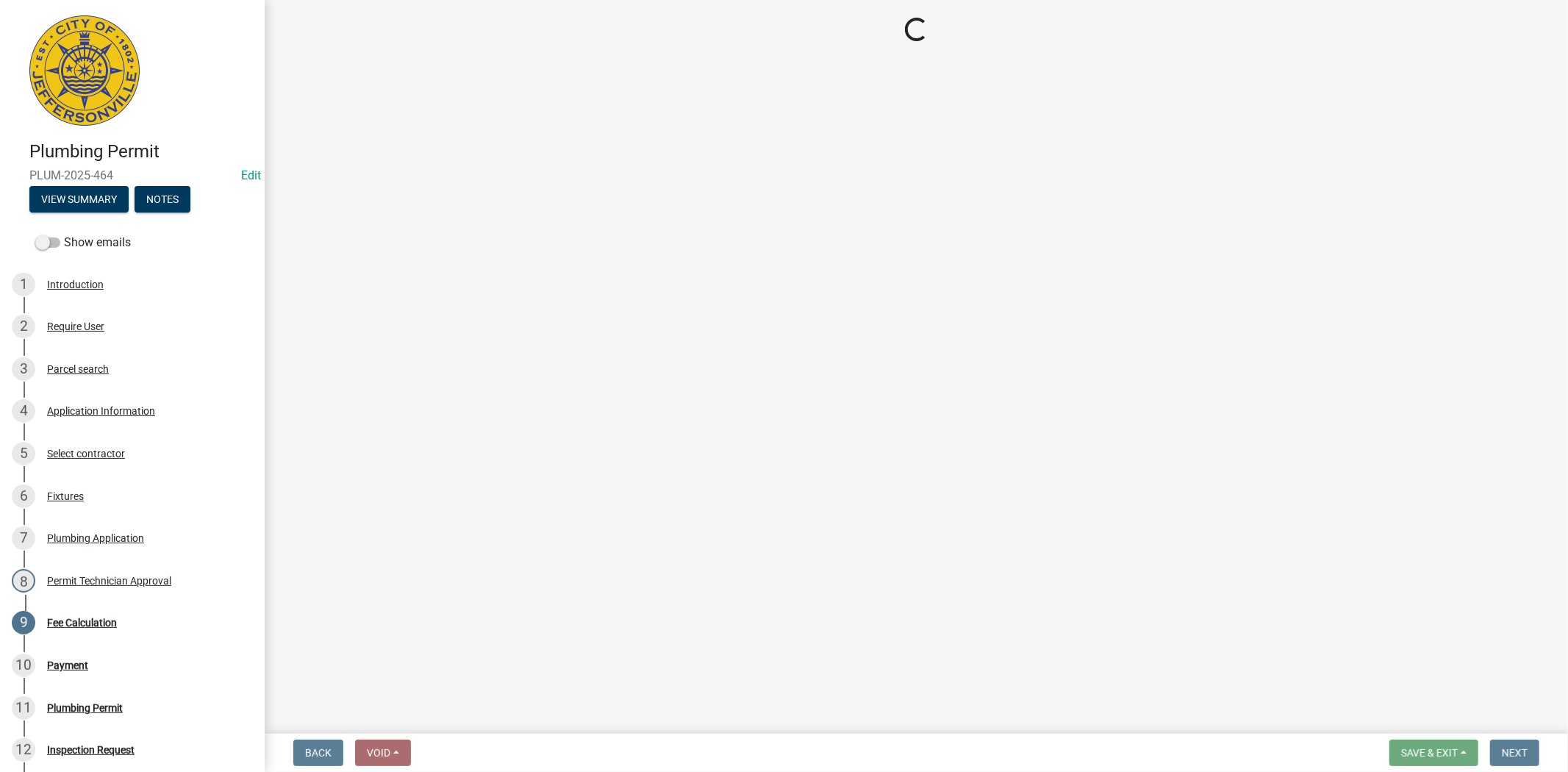
select select "3: 3"
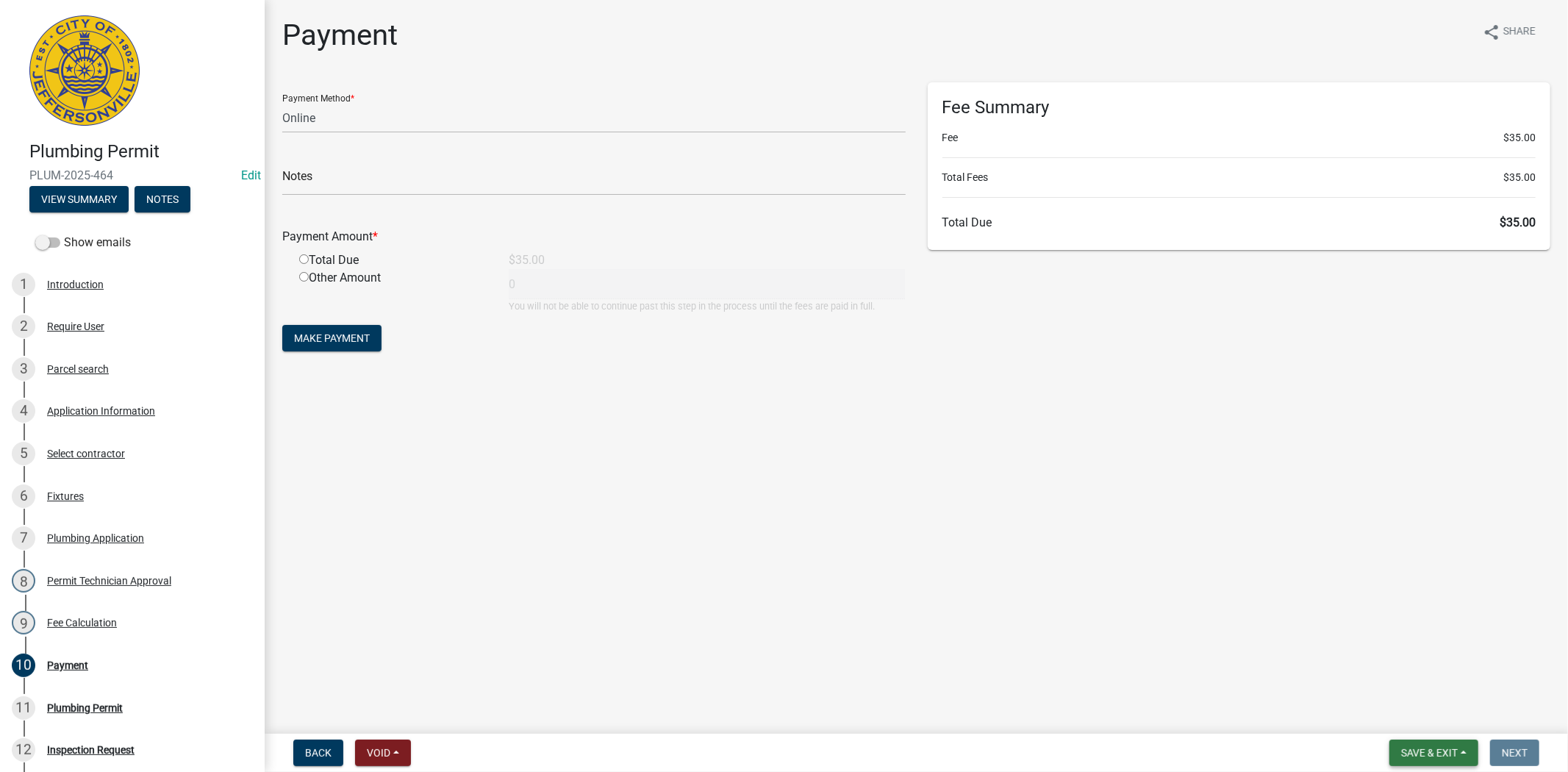
click at [1432, 764] on button "Save & Exit" at bounding box center [1434, 753] width 89 height 26
click at [1416, 728] on button "Save & Exit" at bounding box center [1420, 715] width 118 height 36
